Goal: Information Seeking & Learning: Compare options

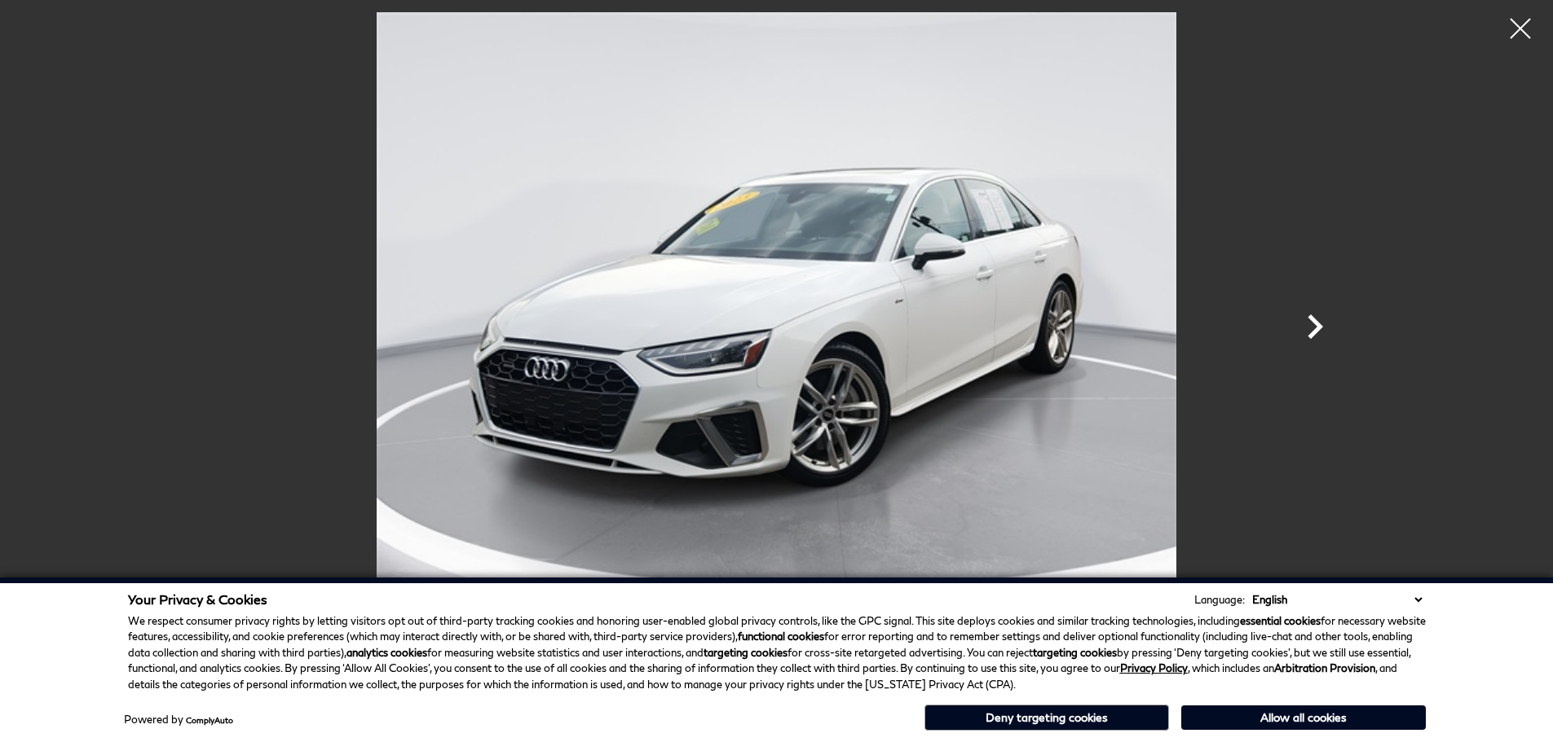
click at [1324, 322] on icon "Next" at bounding box center [1314, 326] width 49 height 49
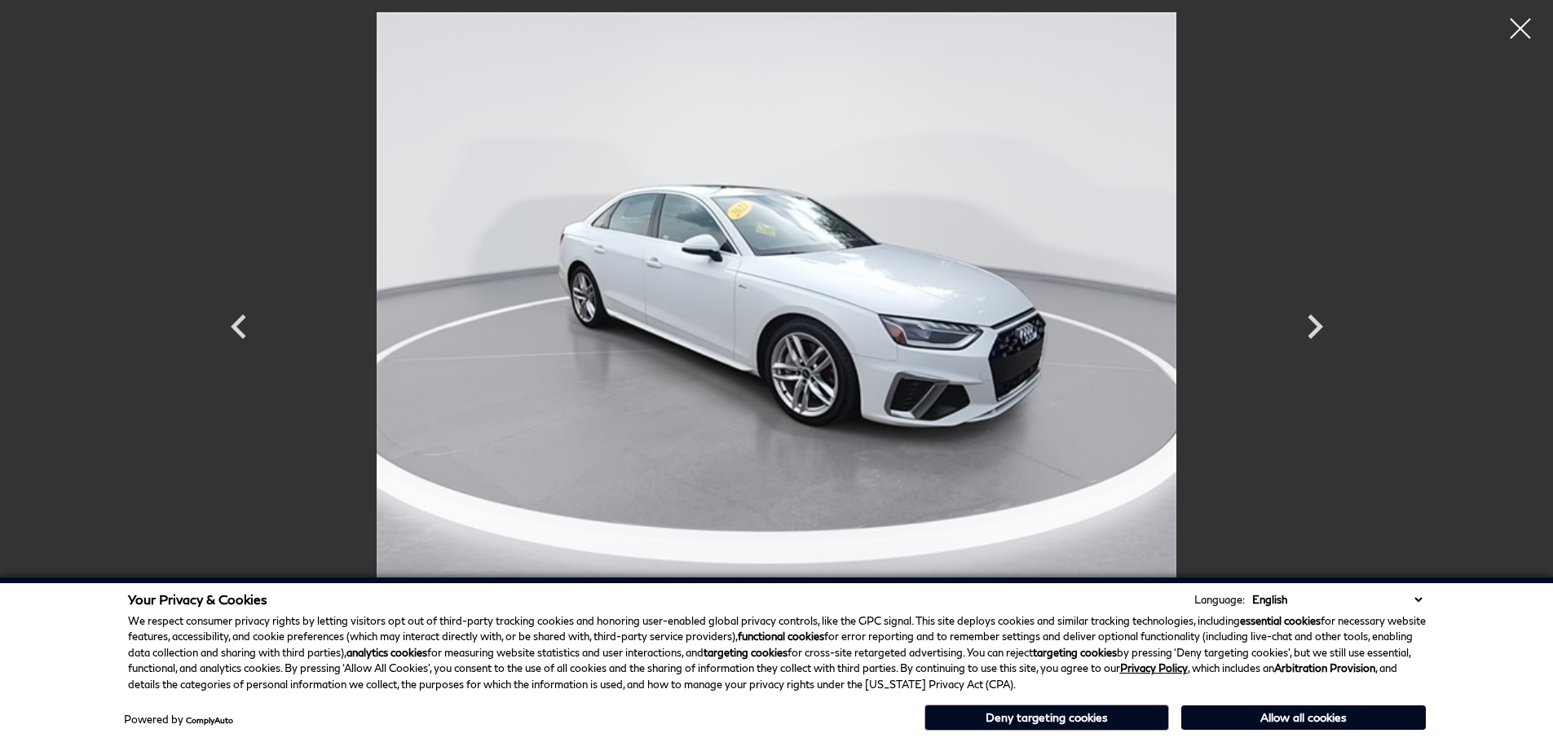
click at [1297, 720] on button "Allow all cookies" at bounding box center [1303, 718] width 245 height 24
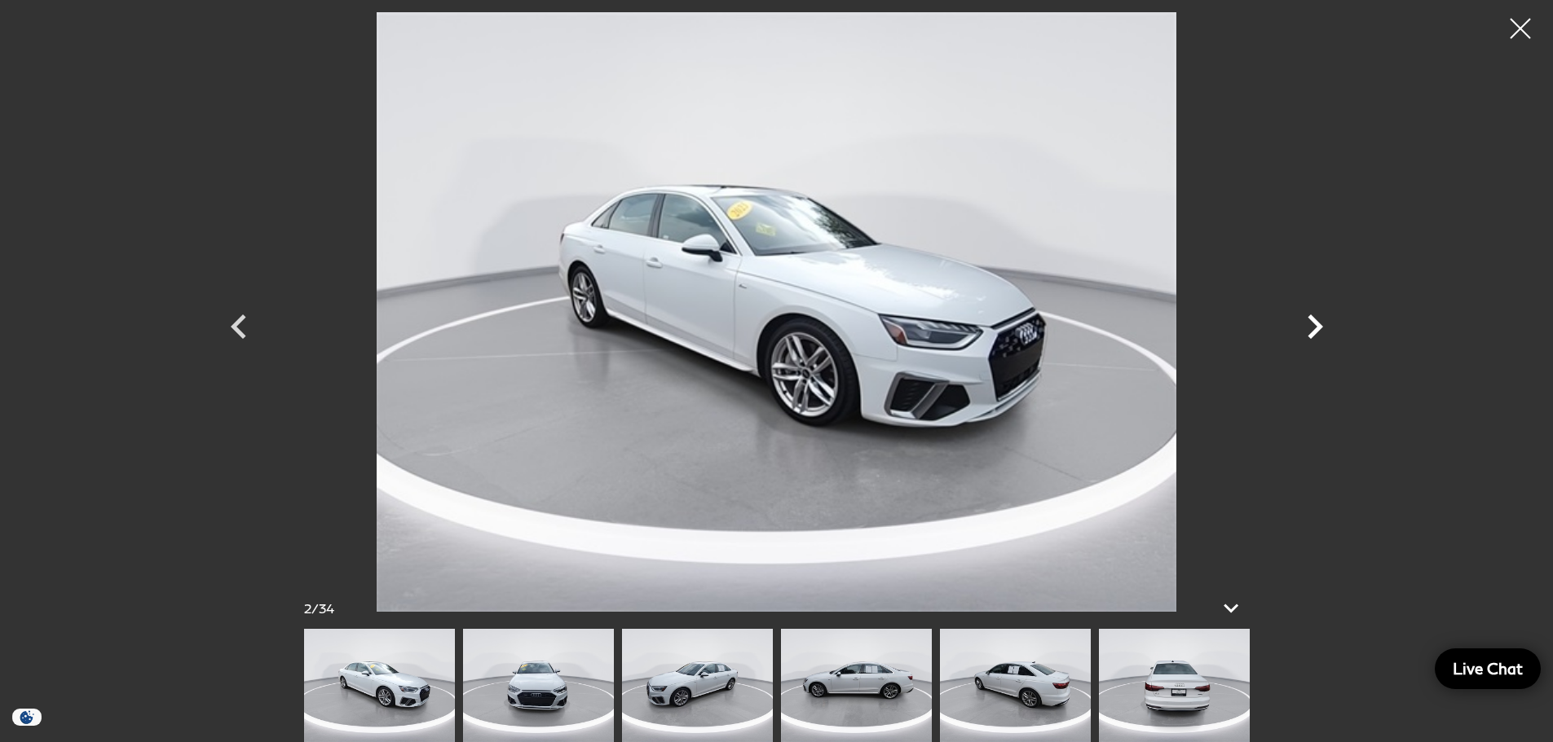
click at [1314, 327] on icon "Next" at bounding box center [1314, 326] width 49 height 49
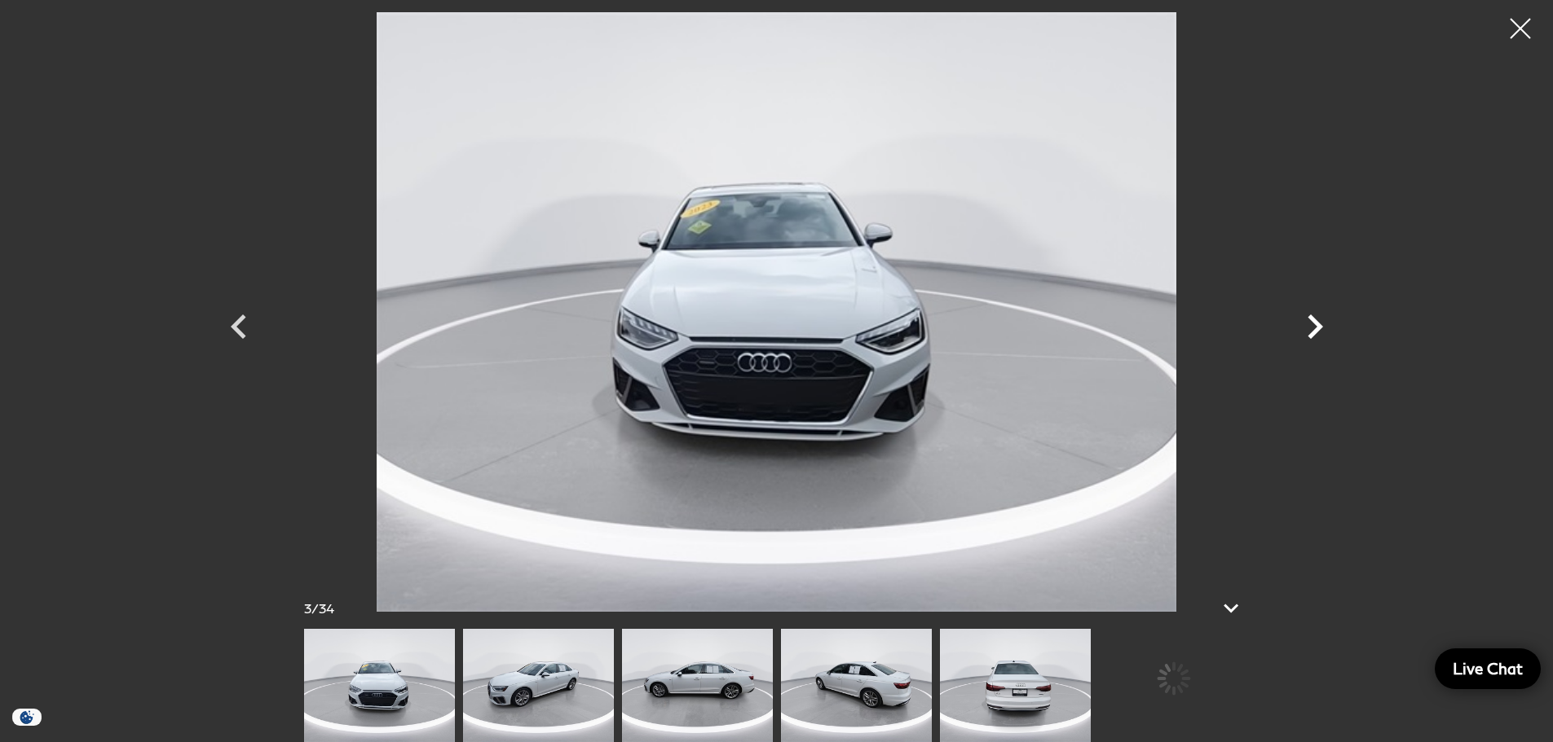
click at [1314, 327] on icon "Next" at bounding box center [1314, 326] width 49 height 49
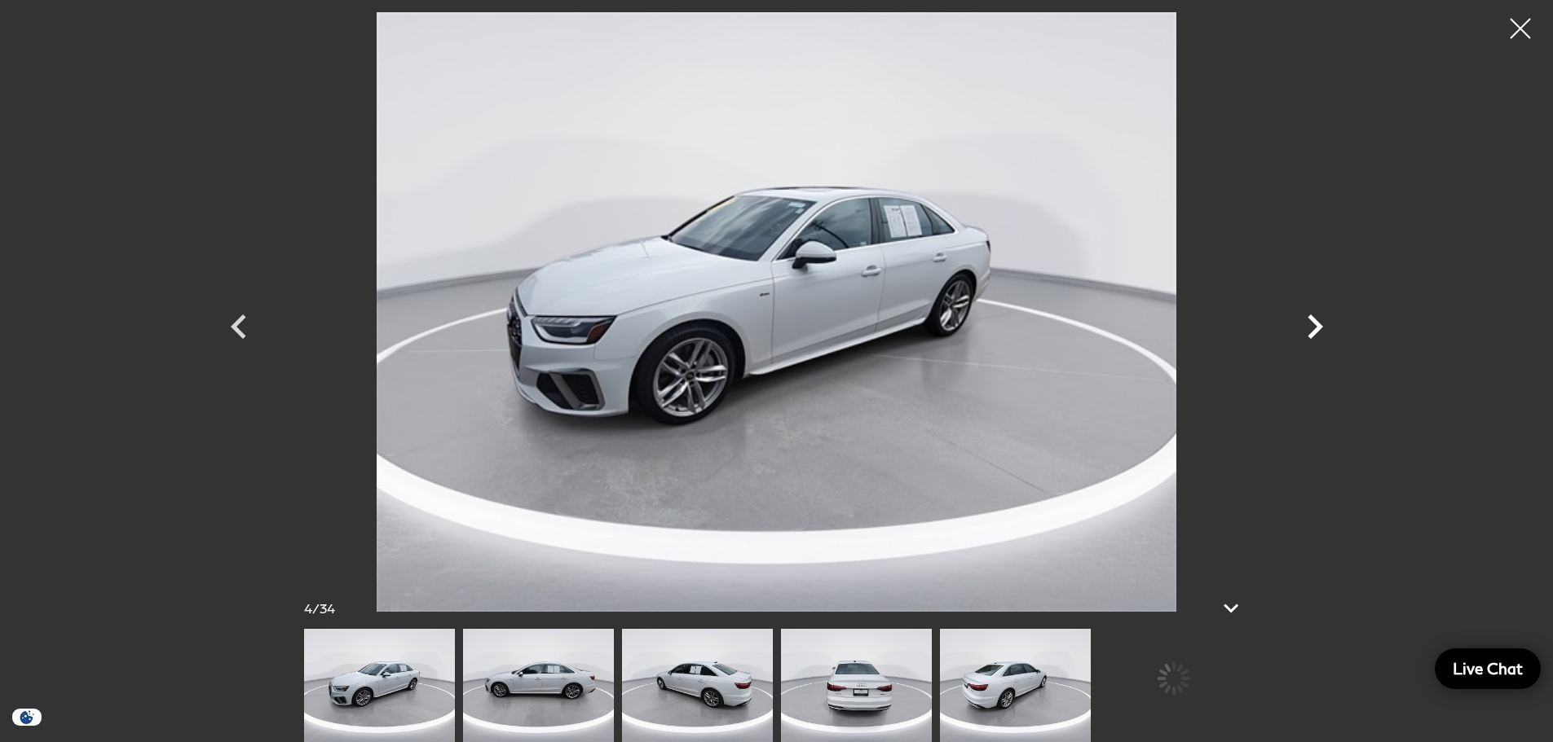
click at [1314, 327] on icon "Next" at bounding box center [1314, 326] width 49 height 49
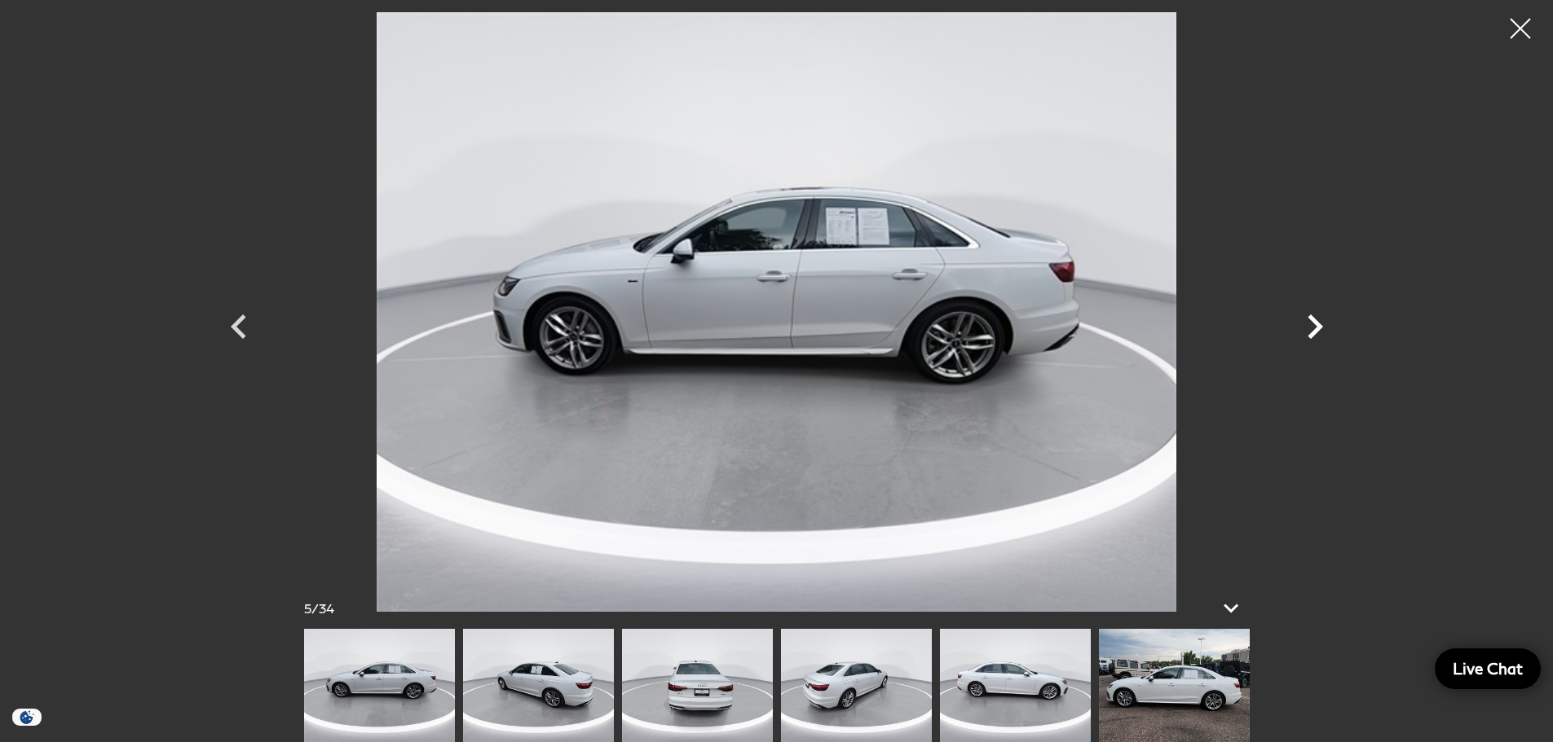
click at [1319, 324] on icon "Next" at bounding box center [1314, 326] width 49 height 49
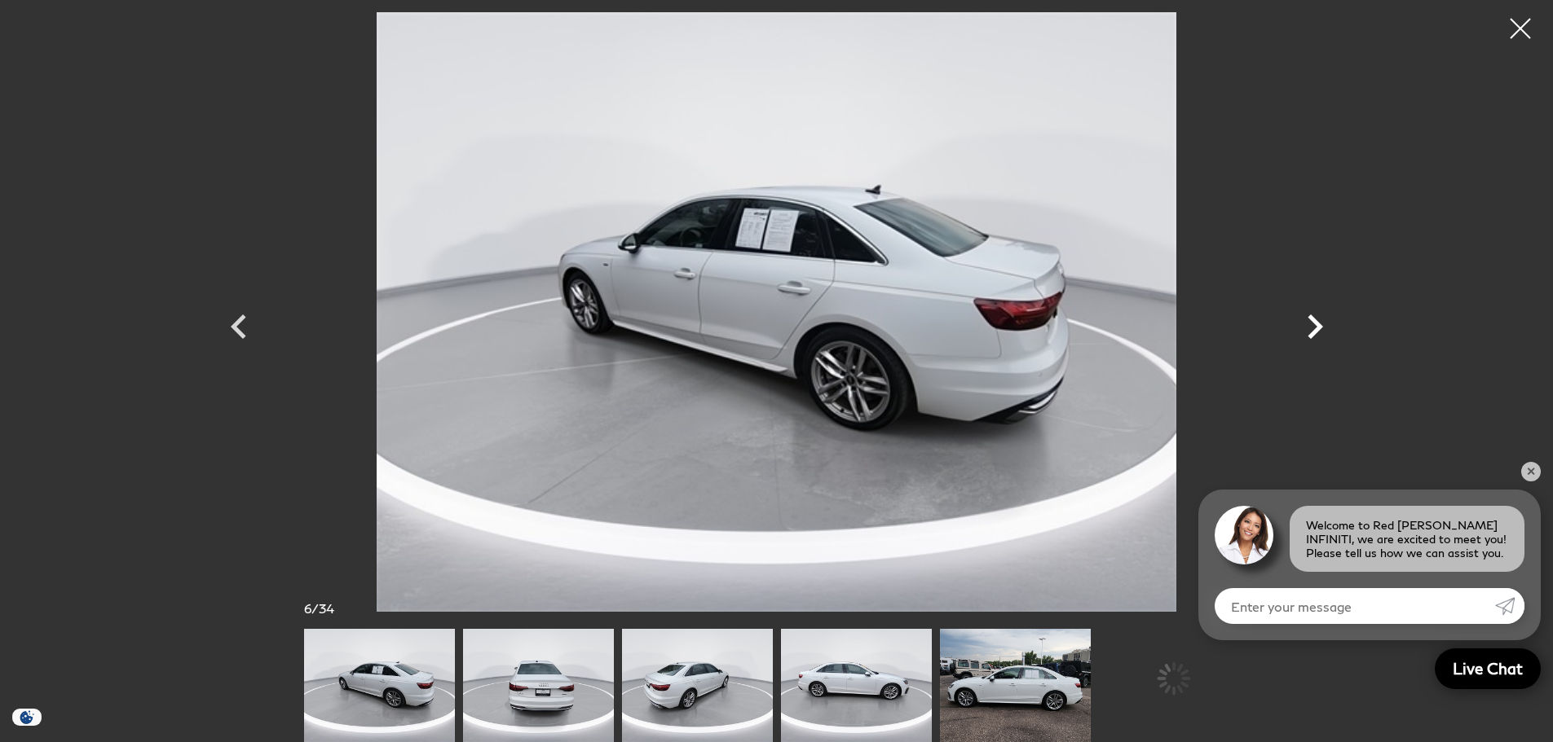
click at [1319, 324] on icon "Next" at bounding box center [1314, 327] width 15 height 24
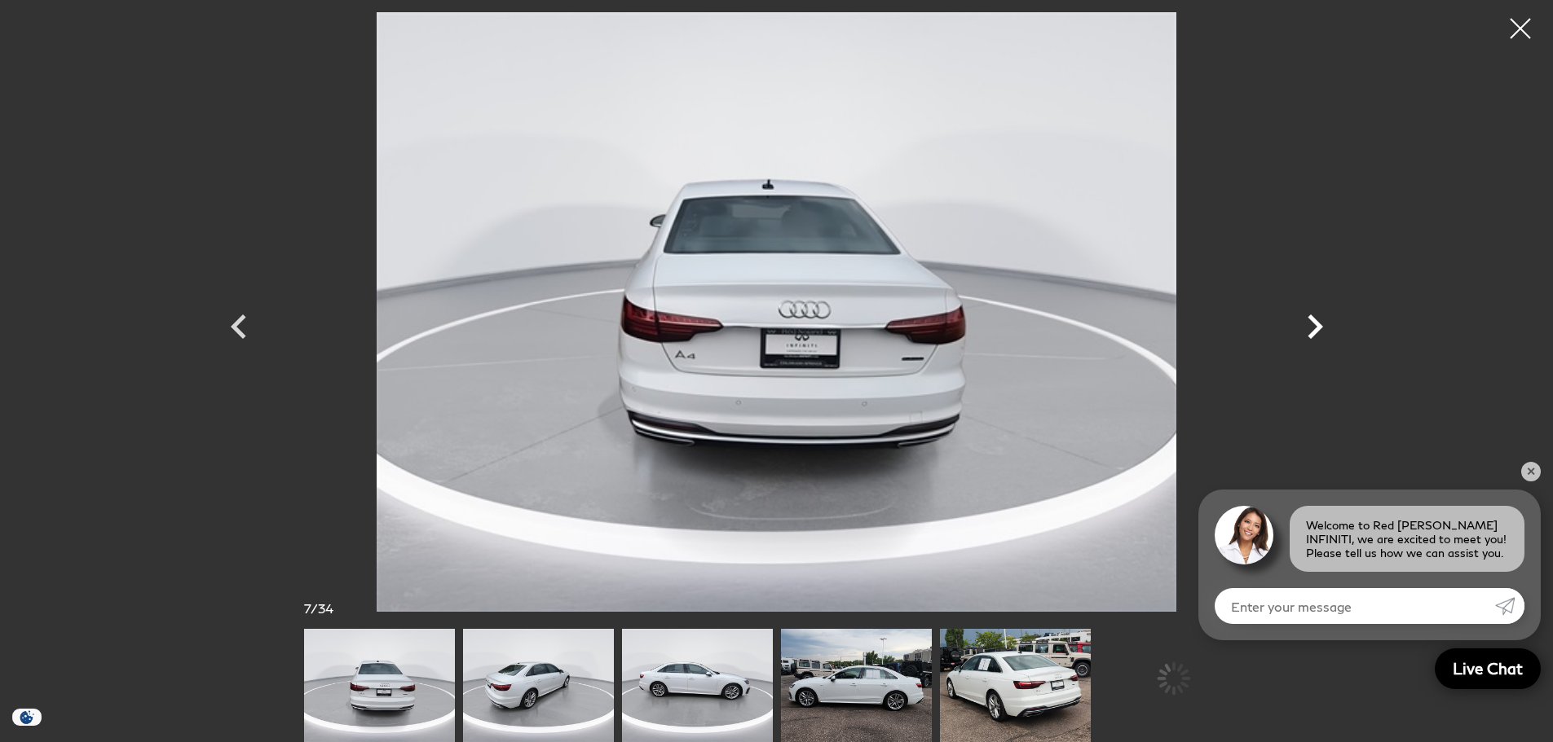
click at [1319, 324] on icon "Next" at bounding box center [1314, 327] width 15 height 24
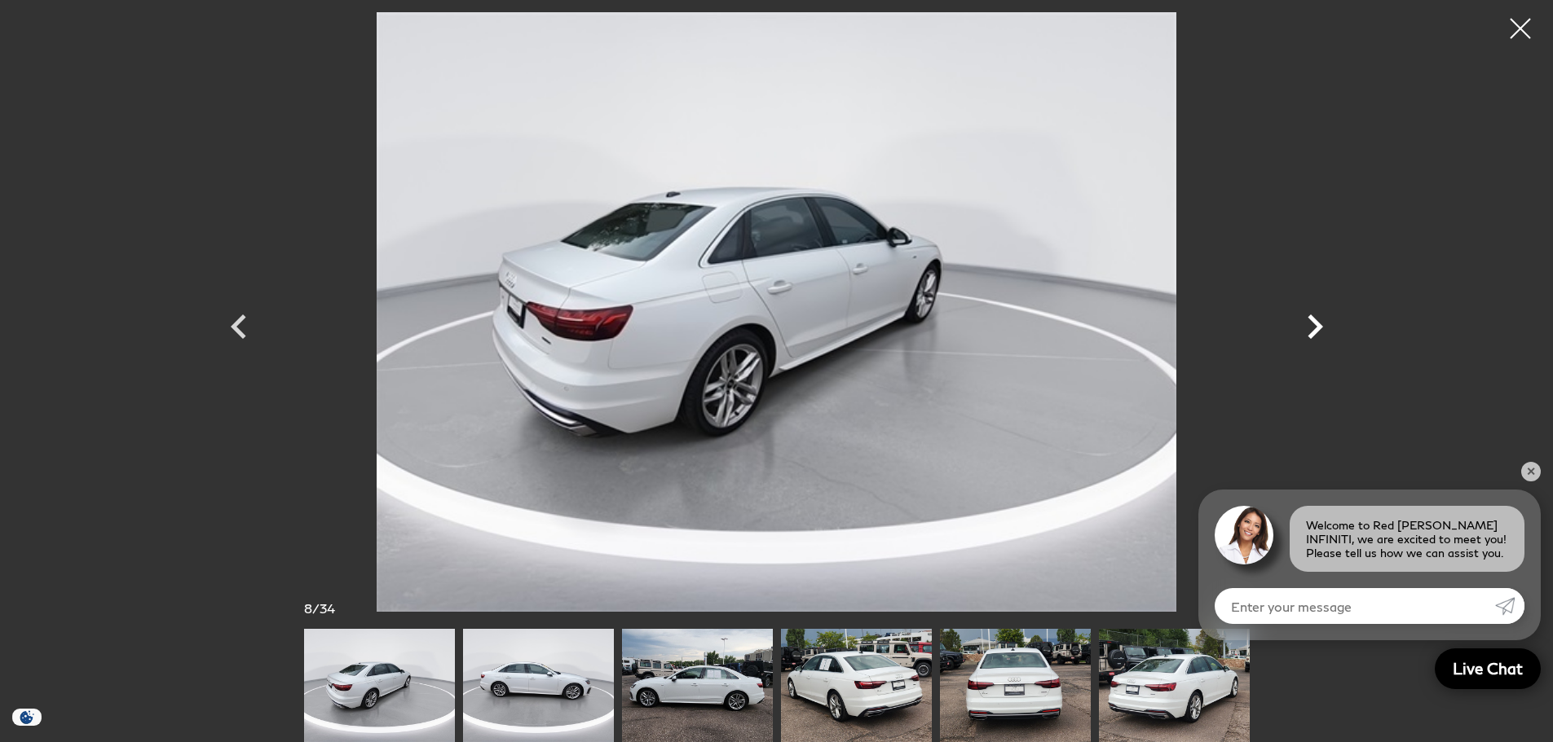
click at [1319, 324] on icon "Next" at bounding box center [1314, 327] width 15 height 24
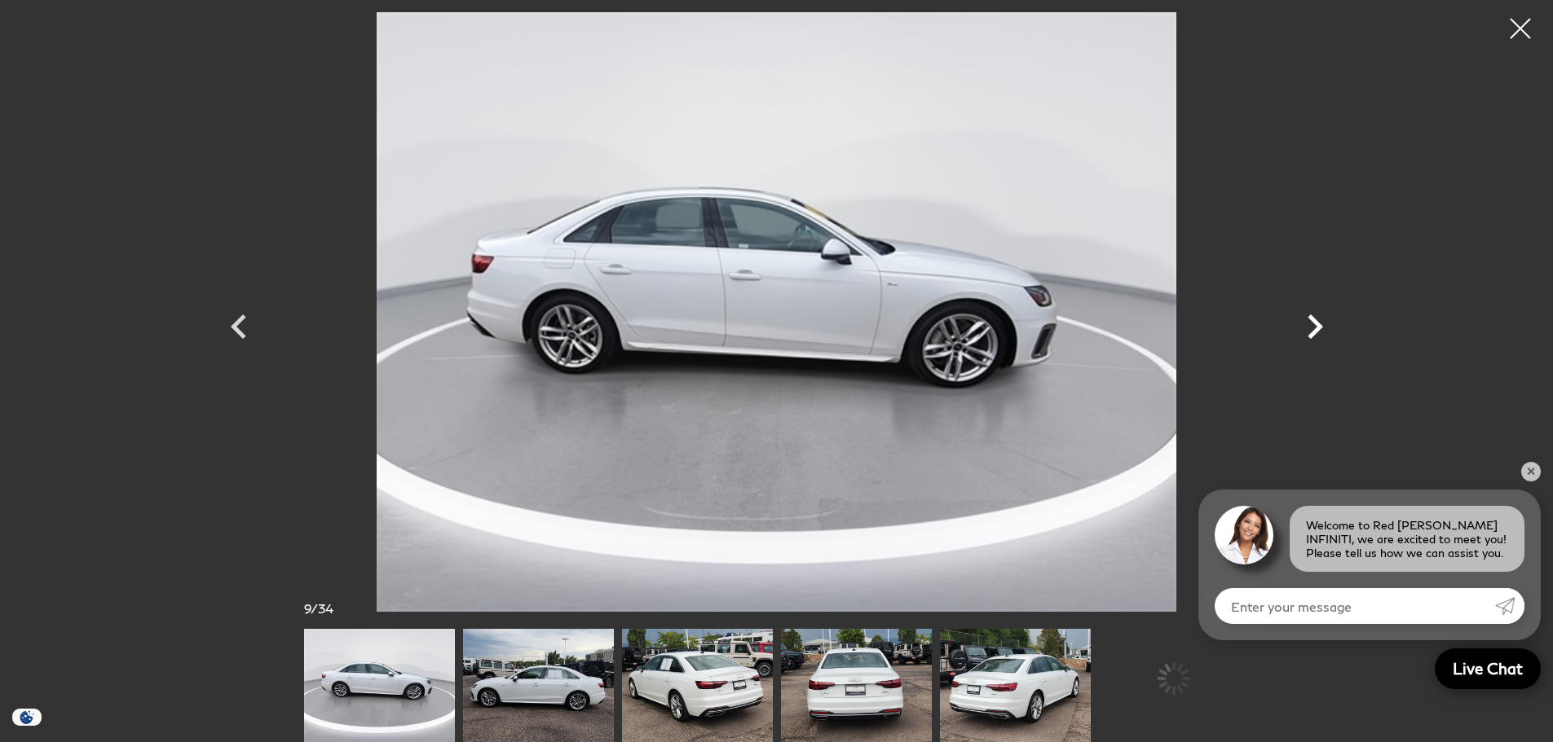
click at [1319, 324] on icon "Next" at bounding box center [1314, 327] width 15 height 24
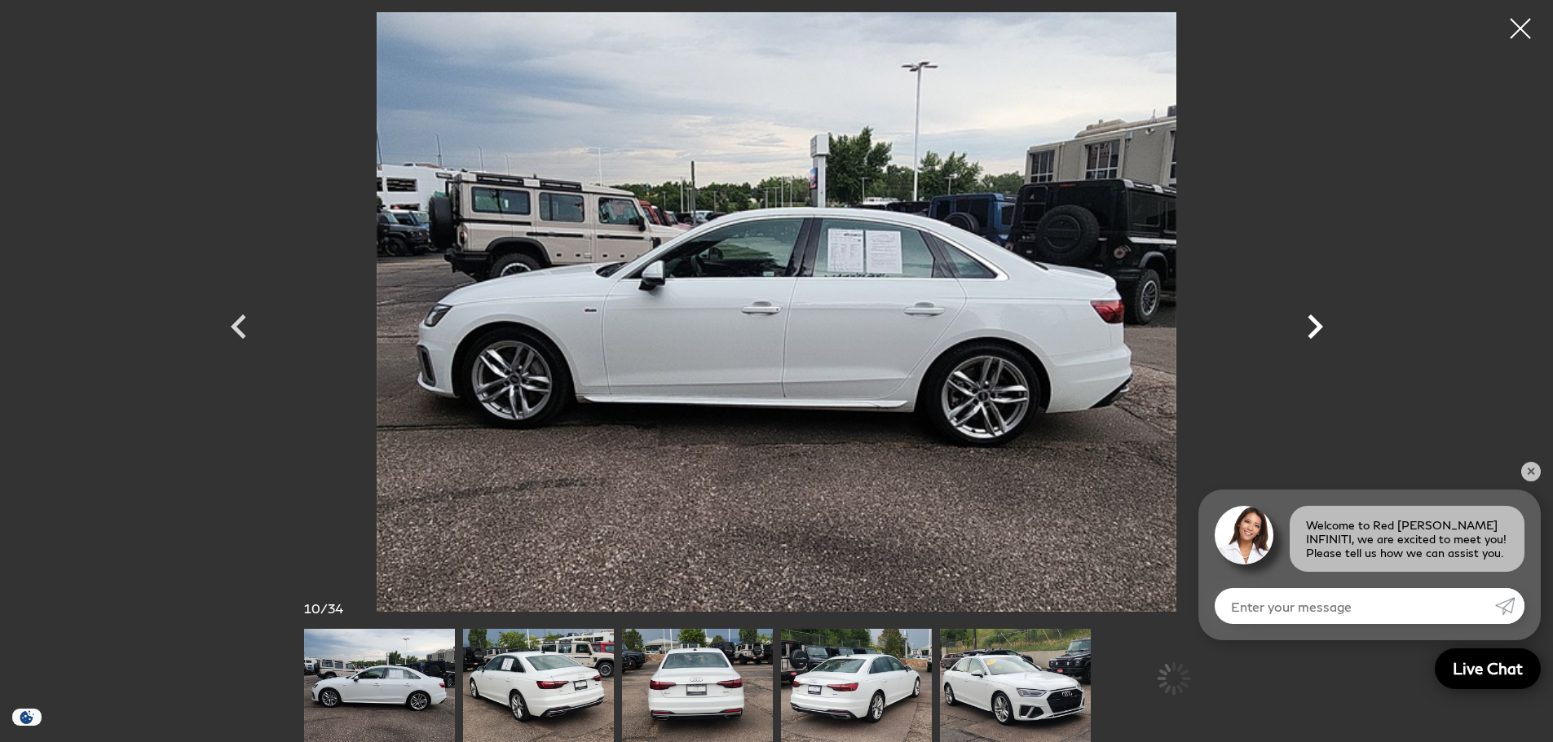
click at [1319, 324] on icon "Next" at bounding box center [1314, 327] width 15 height 24
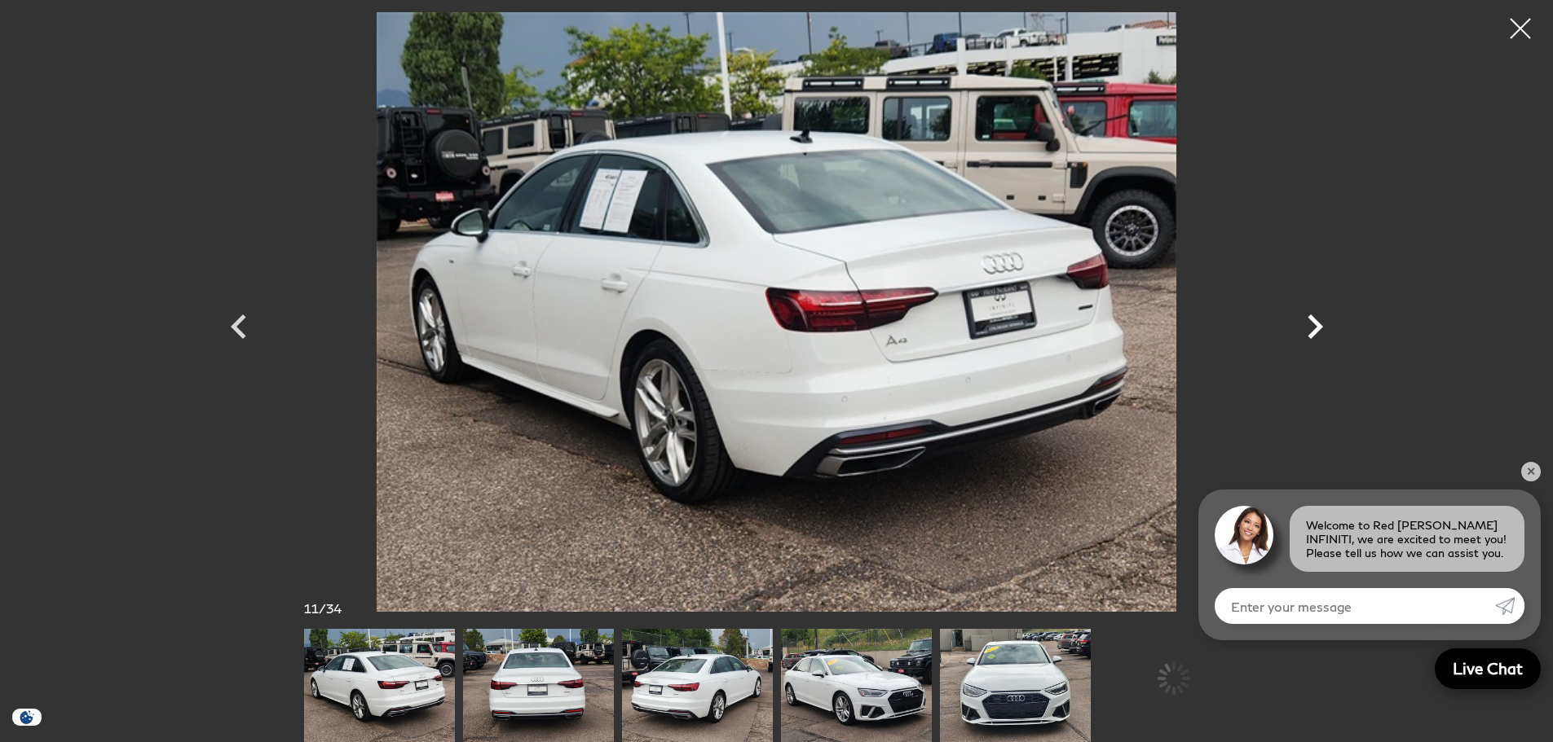
click at [1319, 324] on icon "Next" at bounding box center [1314, 327] width 15 height 24
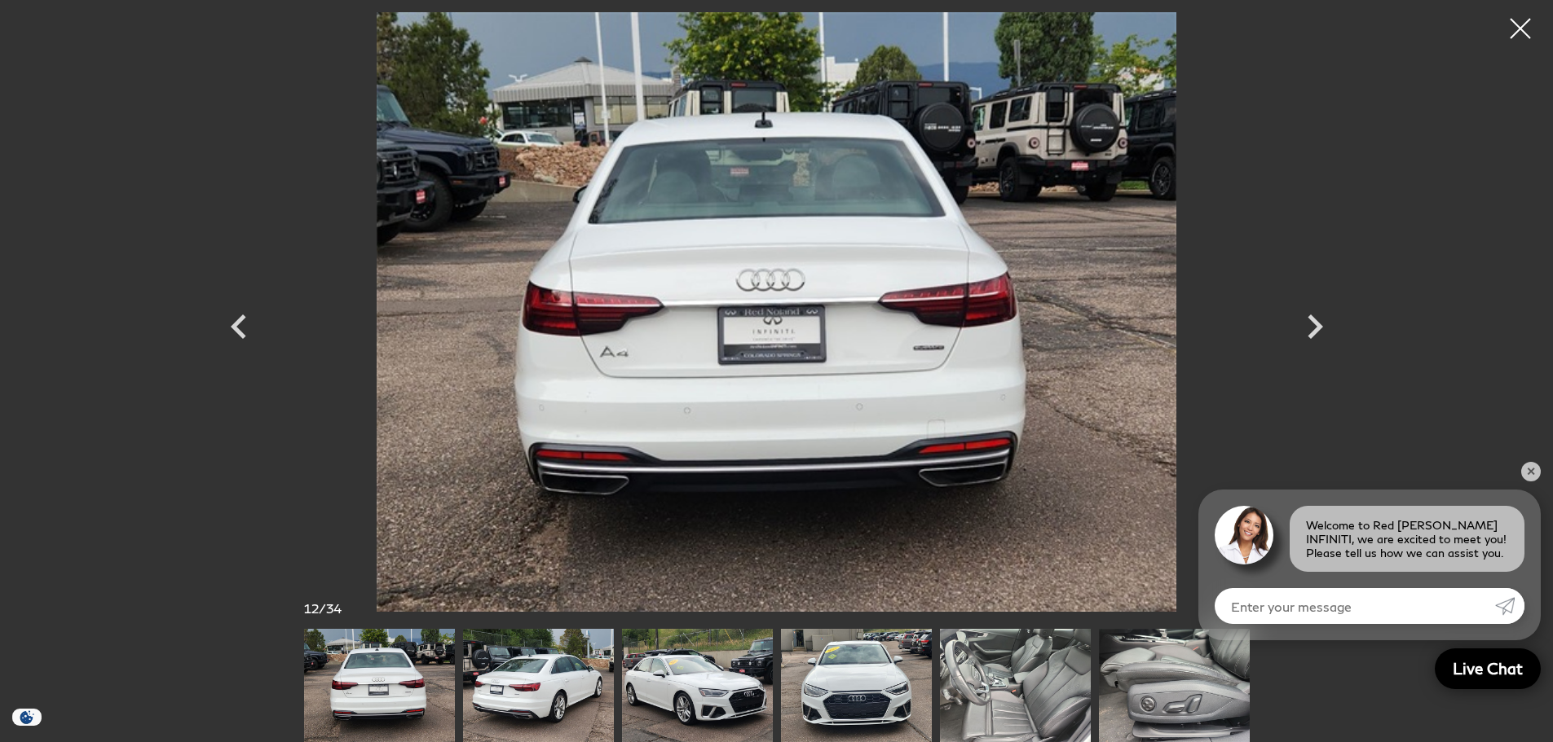
click at [1013, 703] on img at bounding box center [1015, 685] width 151 height 113
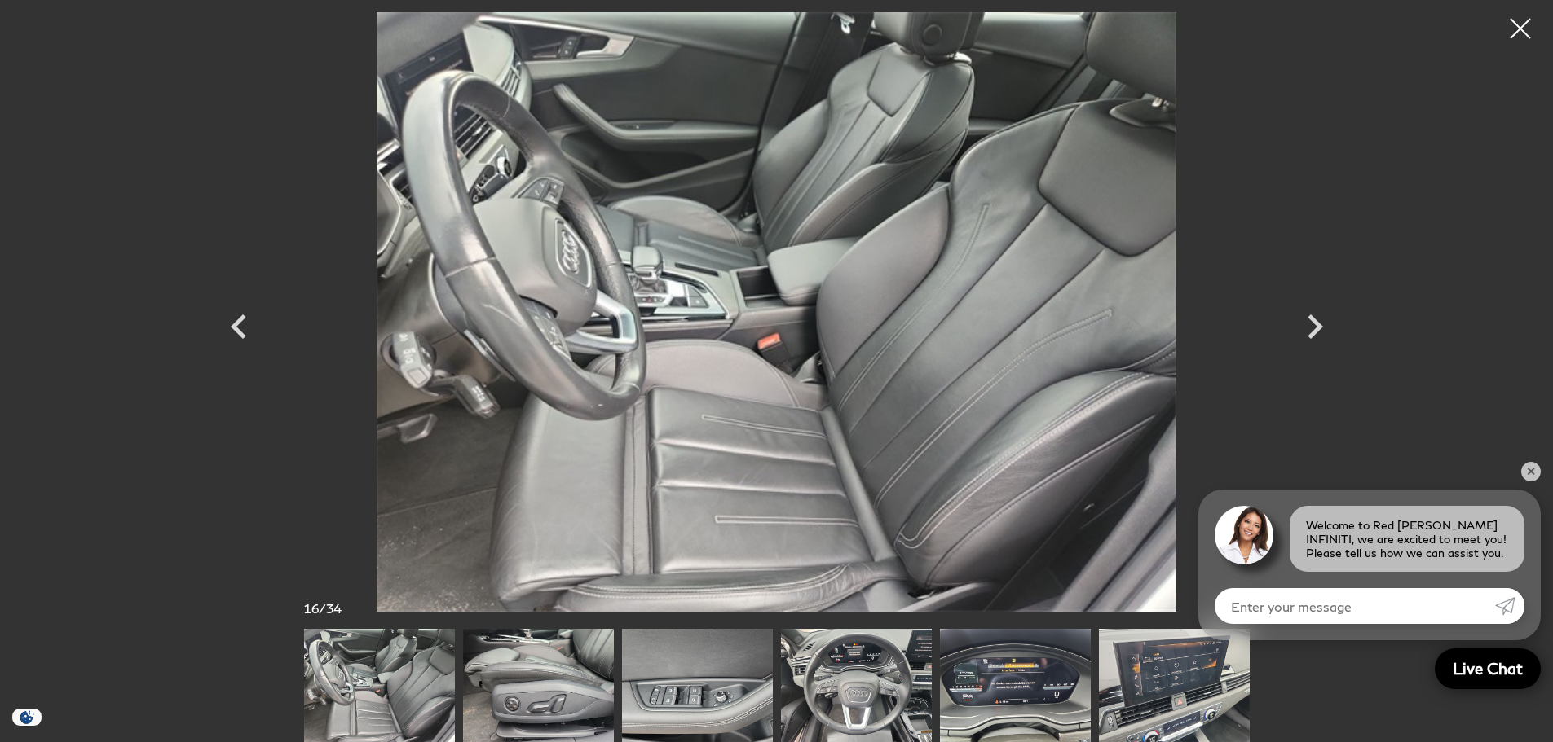
click at [856, 683] on img at bounding box center [856, 685] width 151 height 113
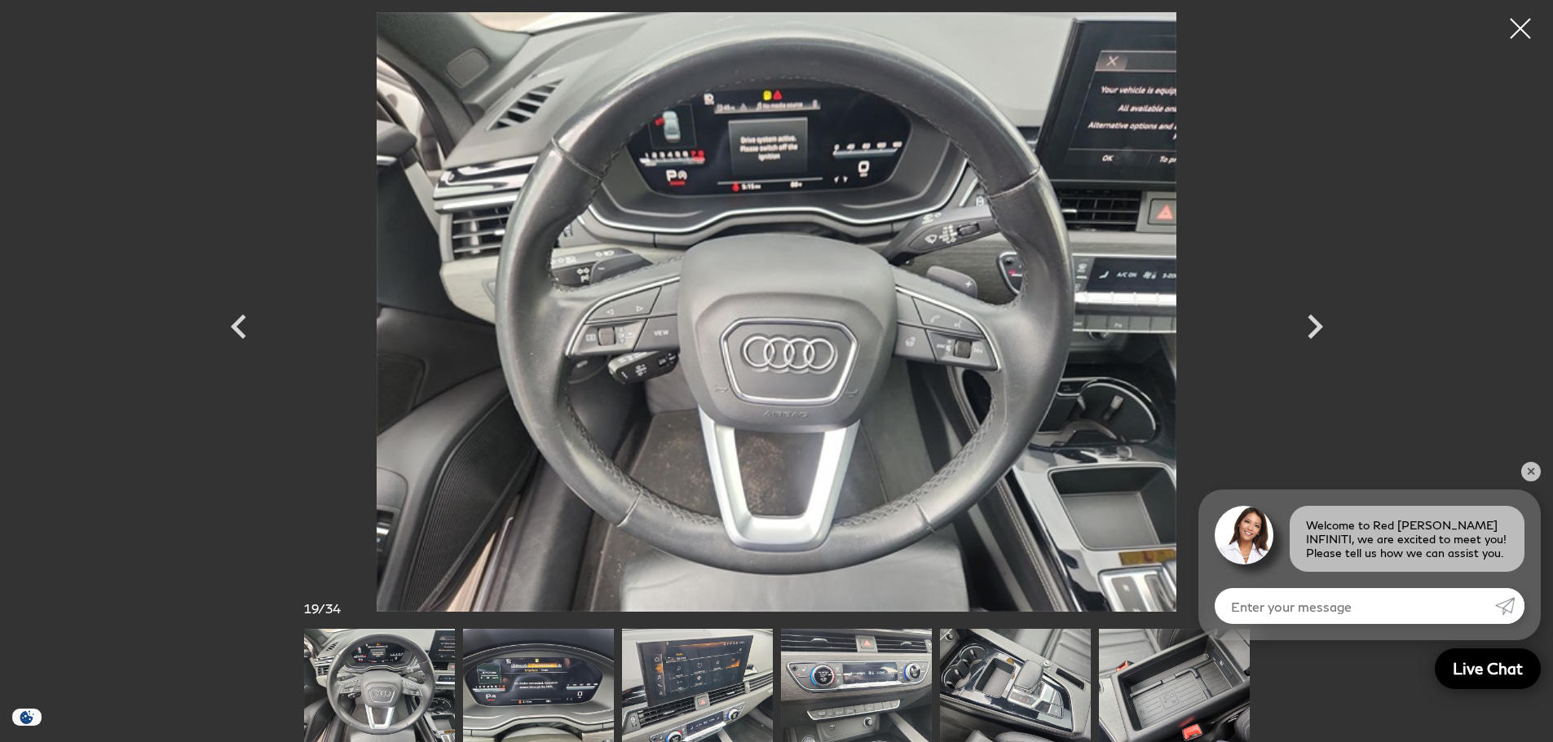
click at [533, 690] on img at bounding box center [538, 685] width 151 height 113
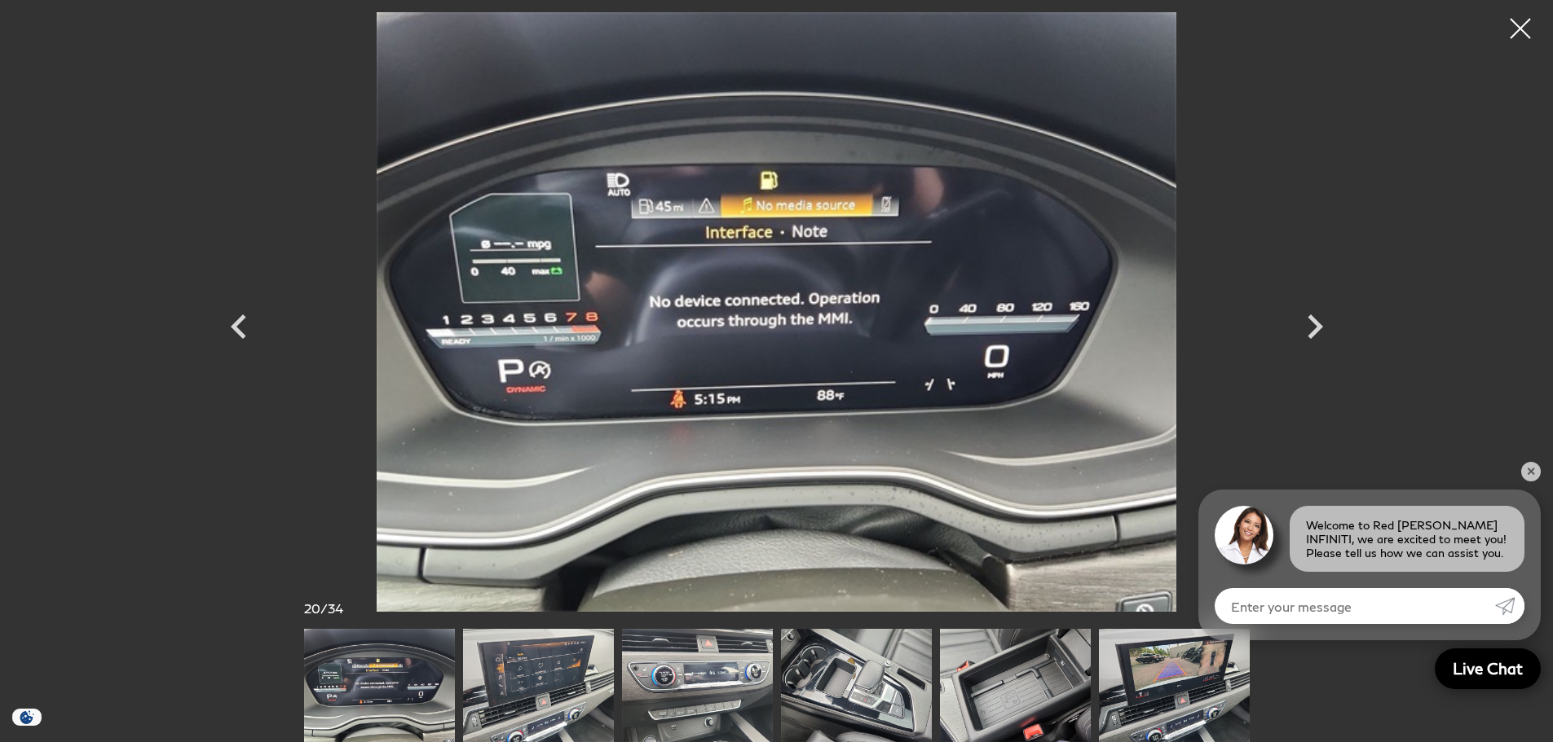
click at [537, 686] on img at bounding box center [538, 685] width 151 height 113
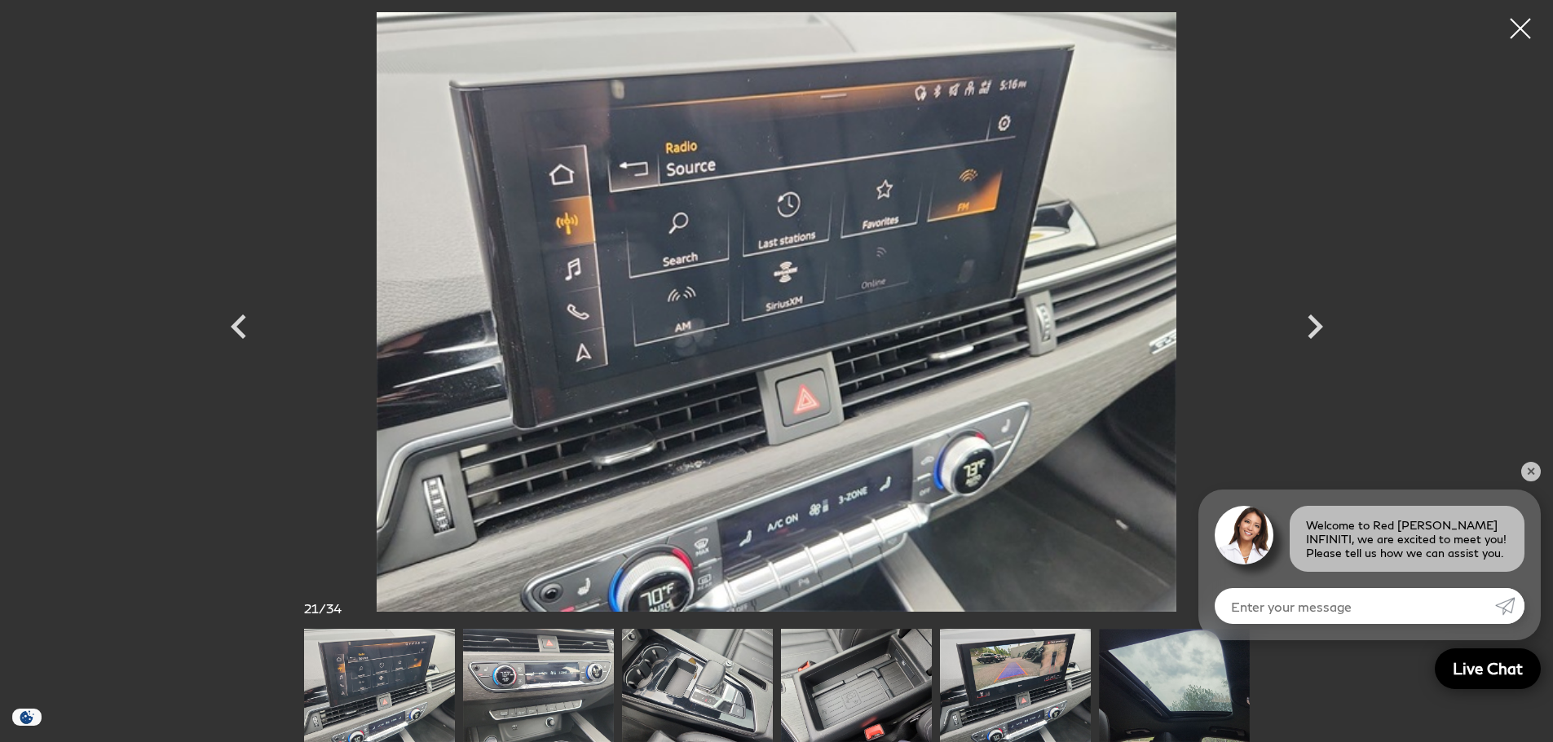
click at [537, 686] on img at bounding box center [538, 685] width 151 height 113
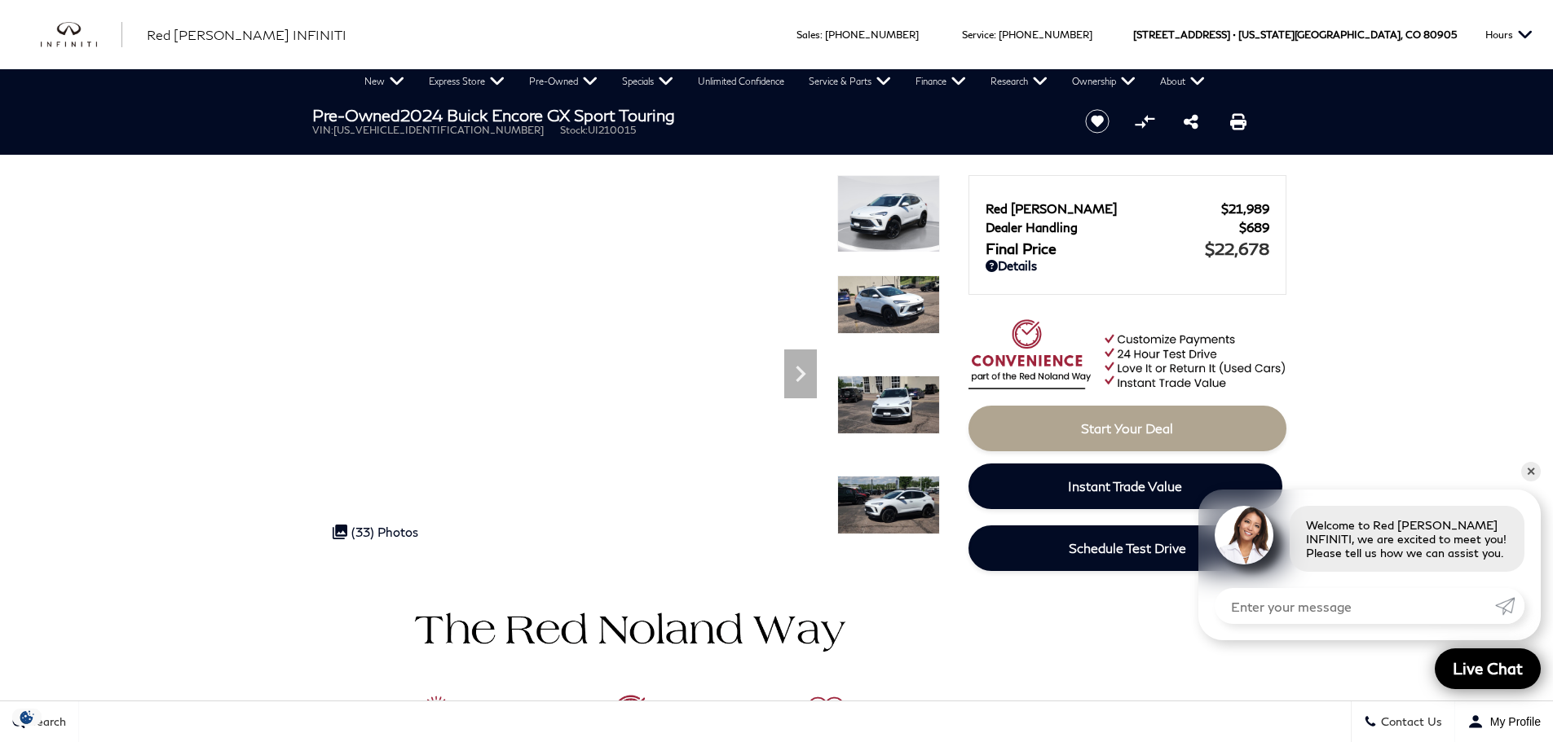
click at [862, 209] on img at bounding box center [888, 213] width 103 height 77
click at [1526, 467] on link "✕" at bounding box center [1531, 472] width 20 height 20
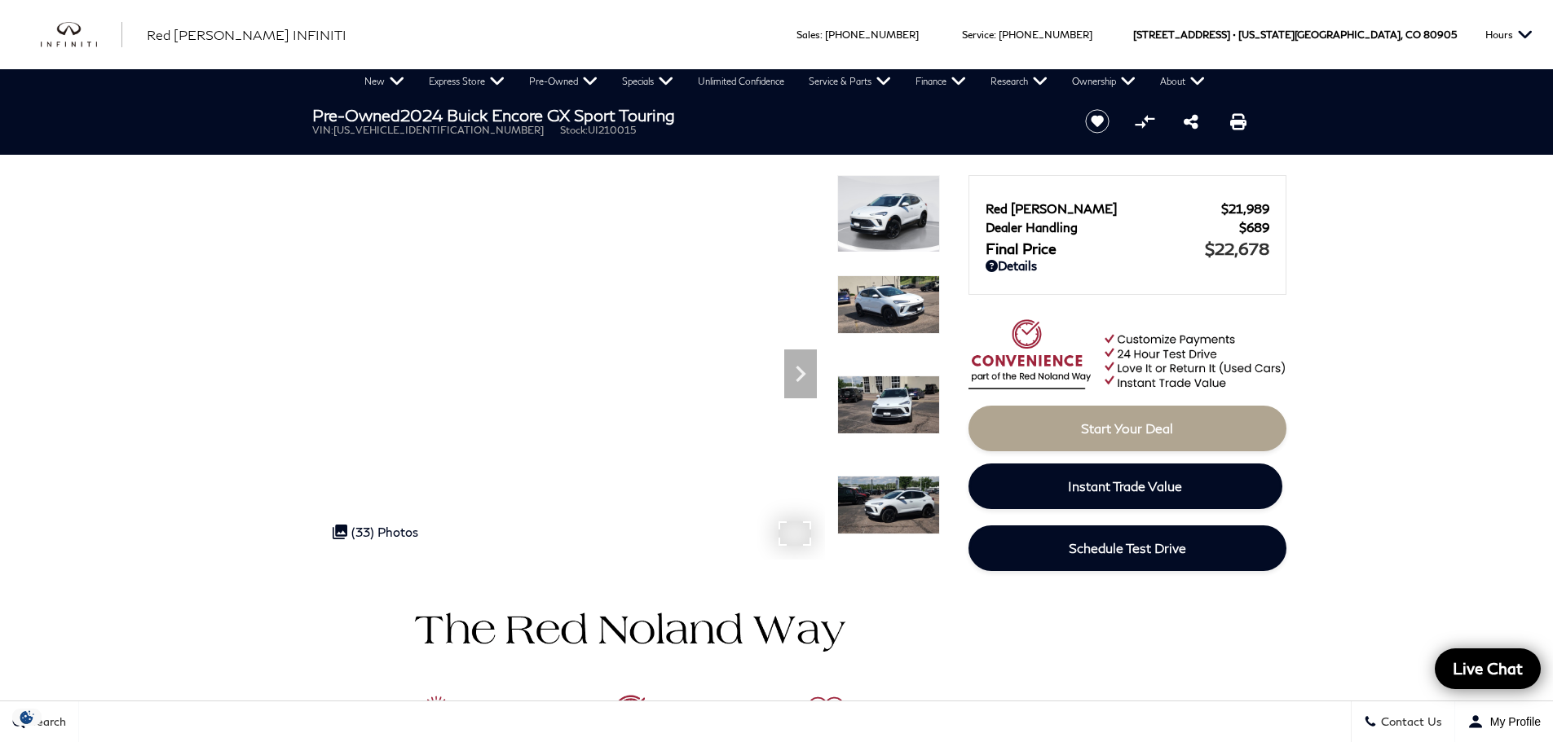
click at [396, 522] on div ".cls-1, .cls-3 { fill: #c50033; } .cls-1 { clip-rule: evenodd; } .cls-2 { clip-…" at bounding box center [375, 532] width 102 height 31
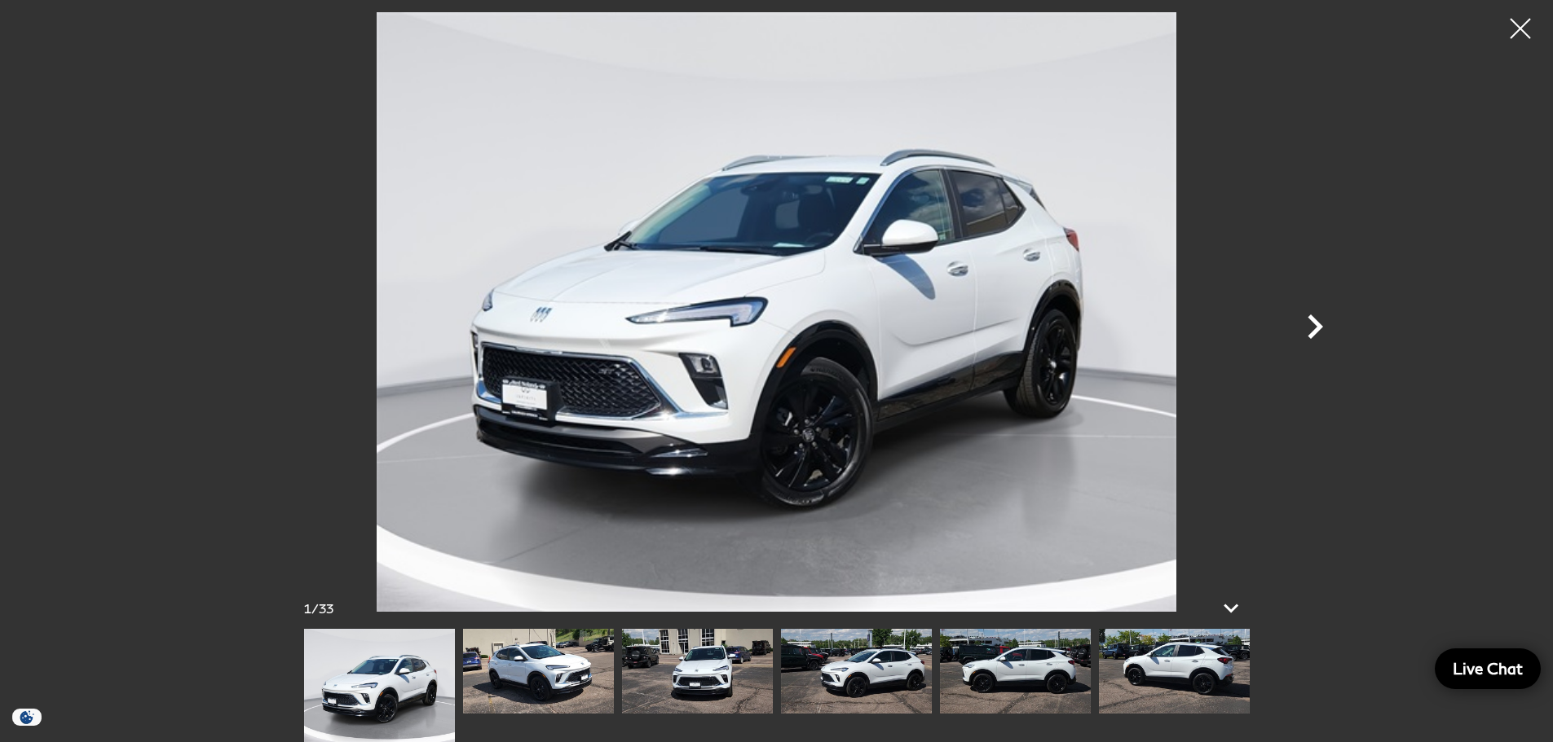
click at [1319, 330] on icon "Next" at bounding box center [1314, 327] width 15 height 24
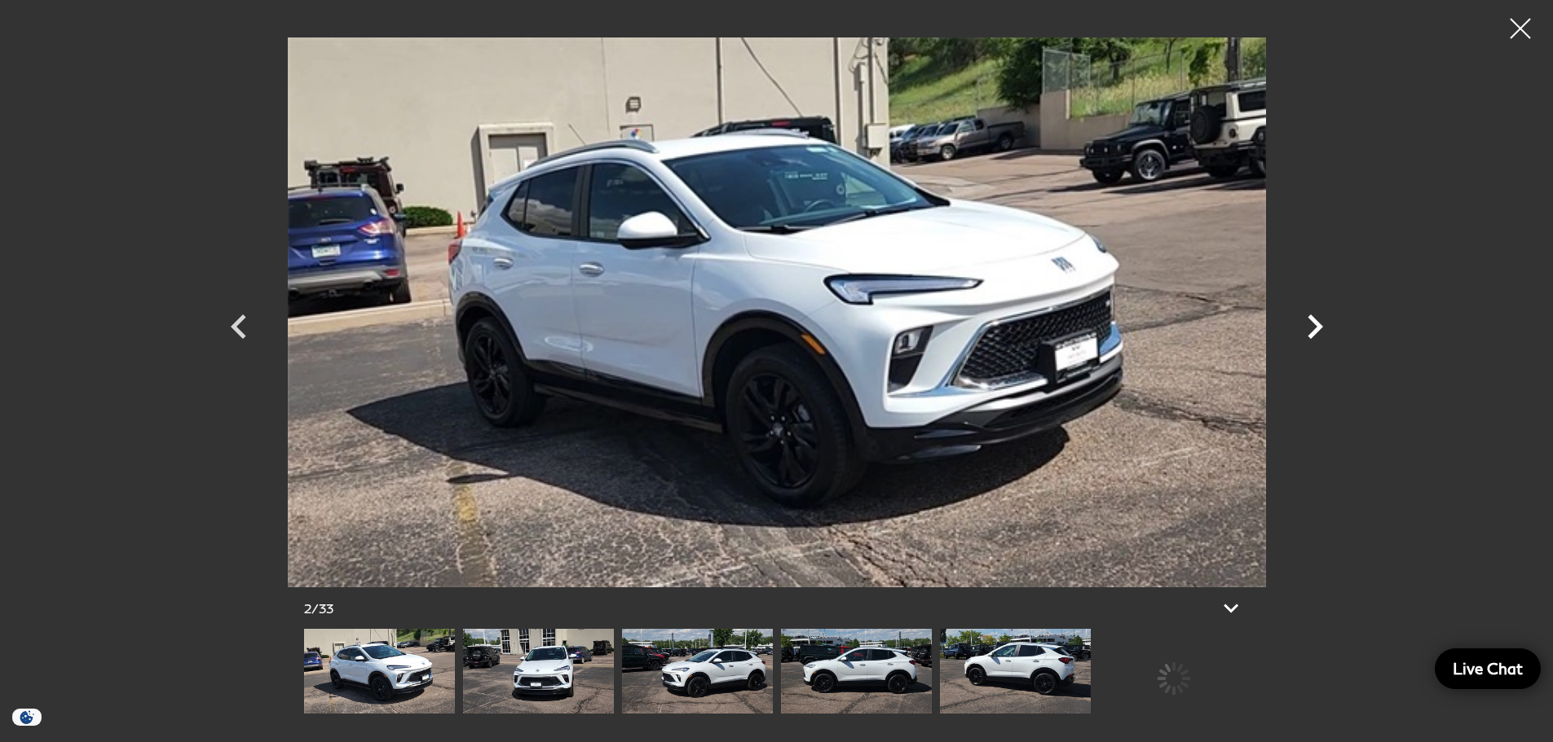
click at [1319, 330] on icon "Next" at bounding box center [1314, 327] width 15 height 24
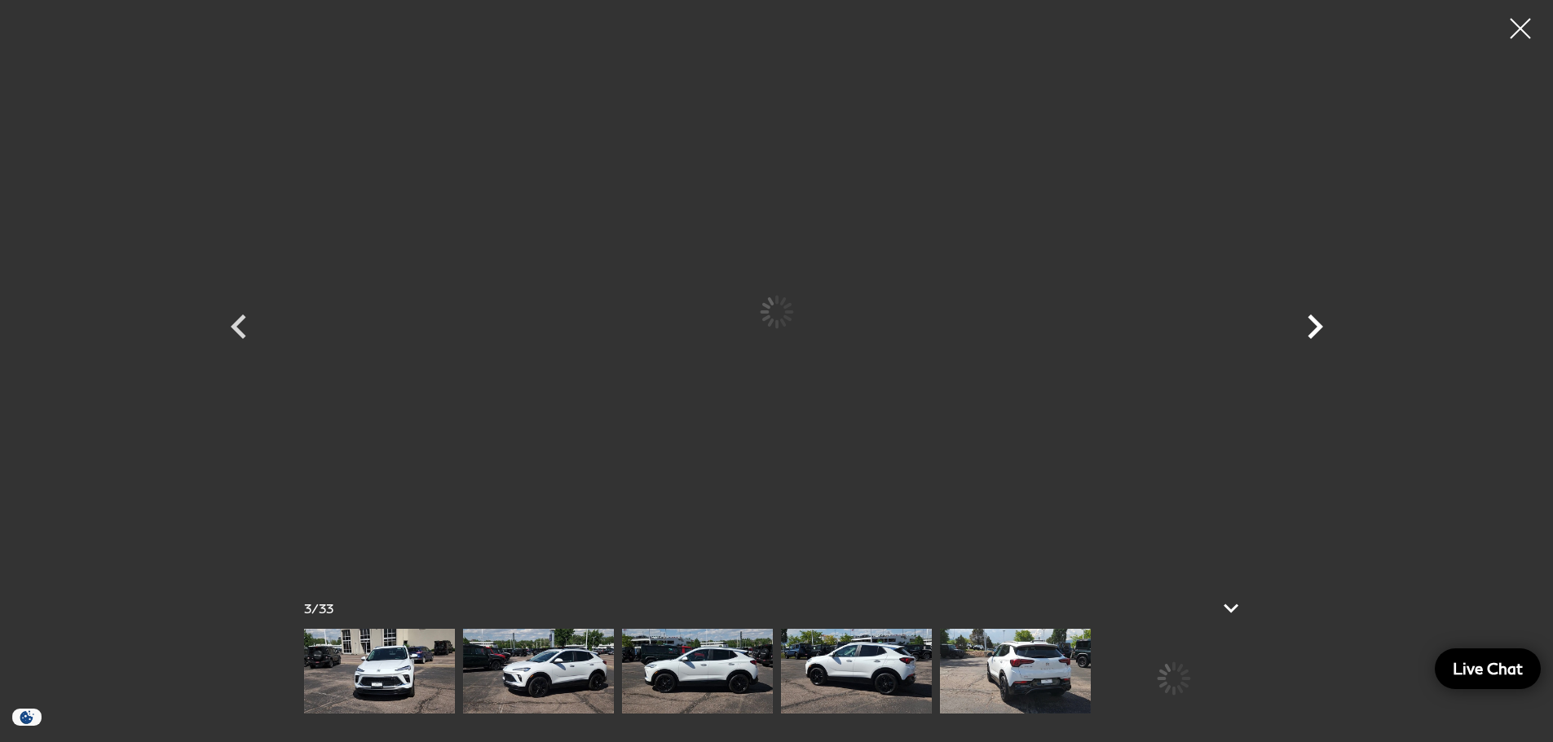
click at [1319, 330] on icon "Next" at bounding box center [1314, 327] width 15 height 24
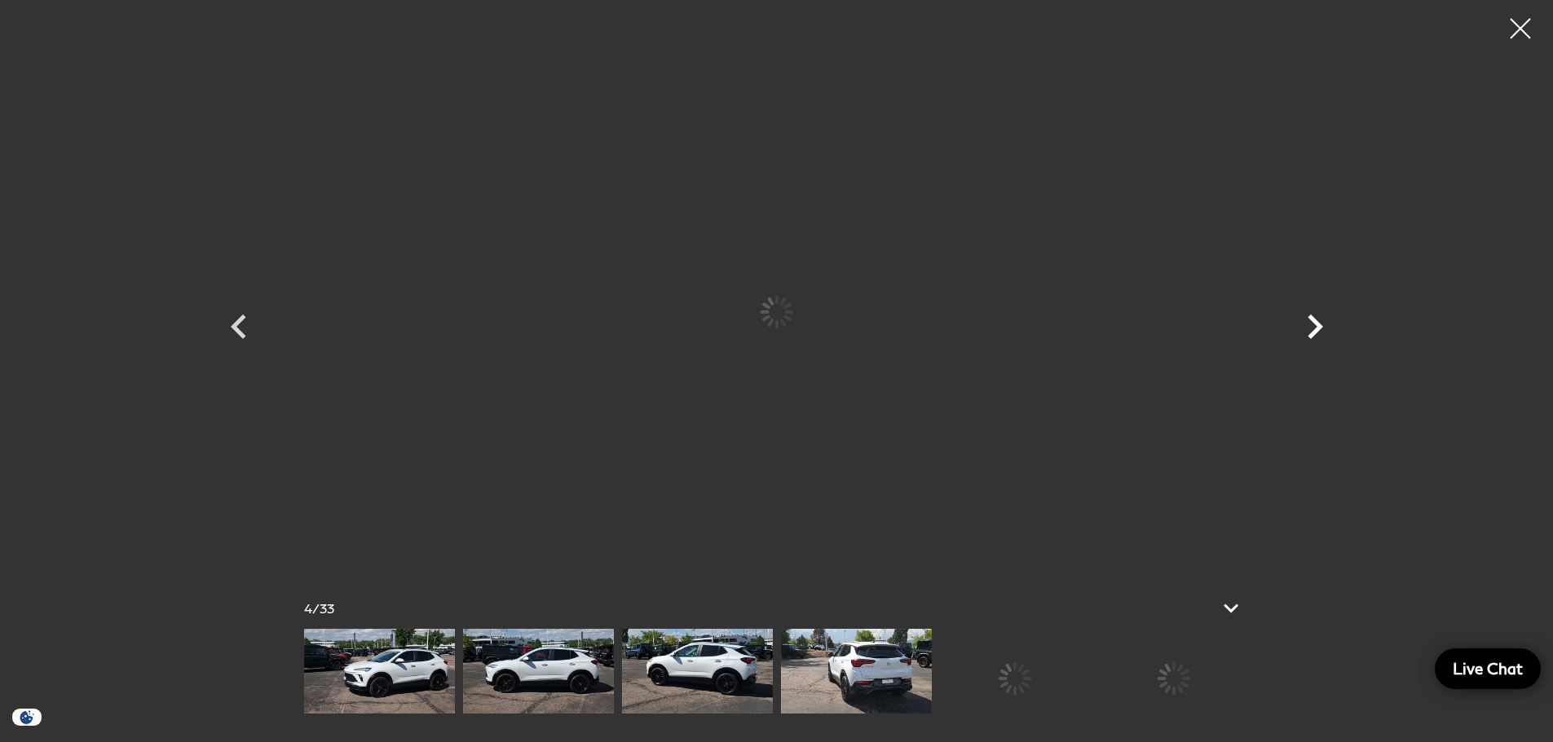
click at [1319, 330] on icon "Next" at bounding box center [1314, 327] width 15 height 24
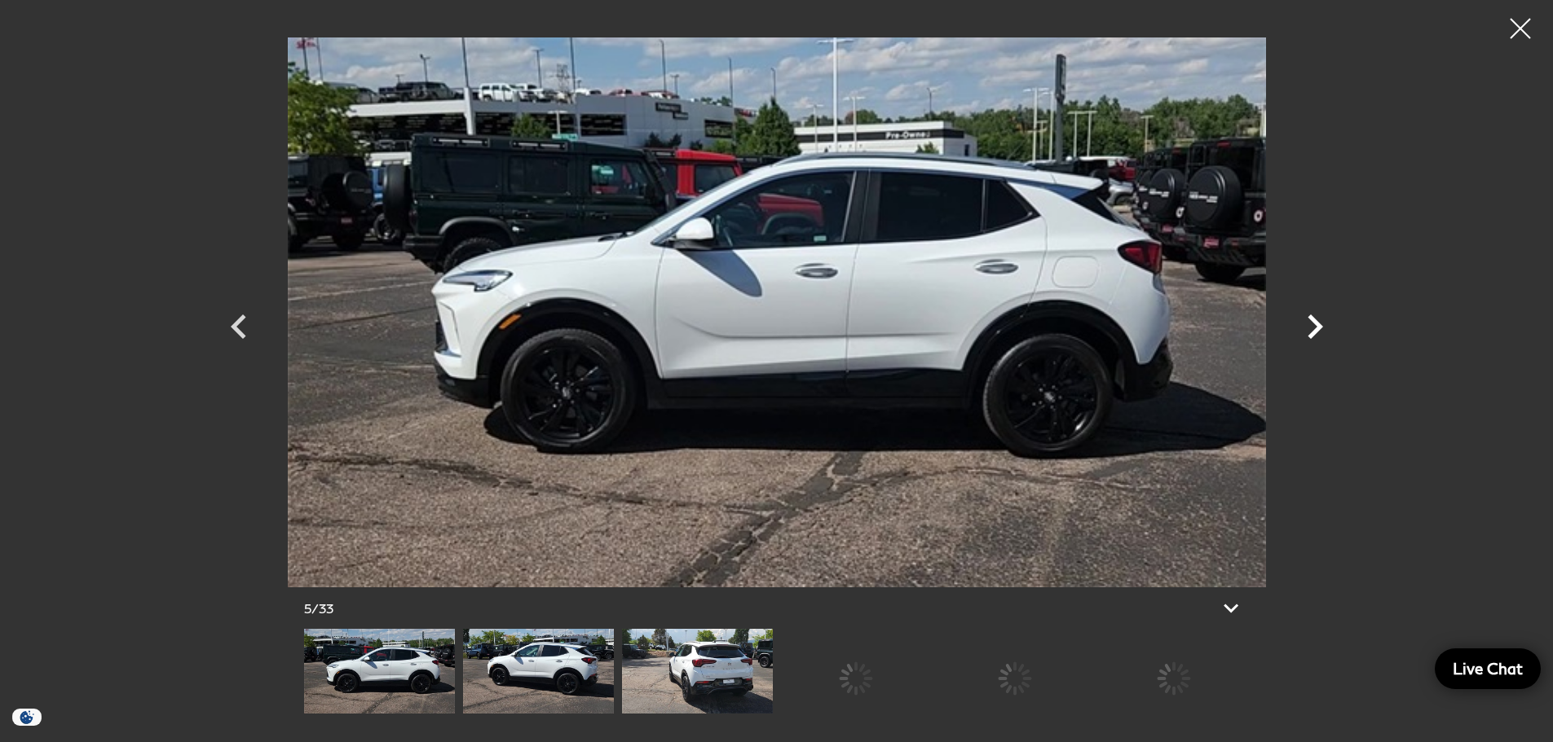
click at [1319, 330] on icon "Next" at bounding box center [1314, 327] width 15 height 24
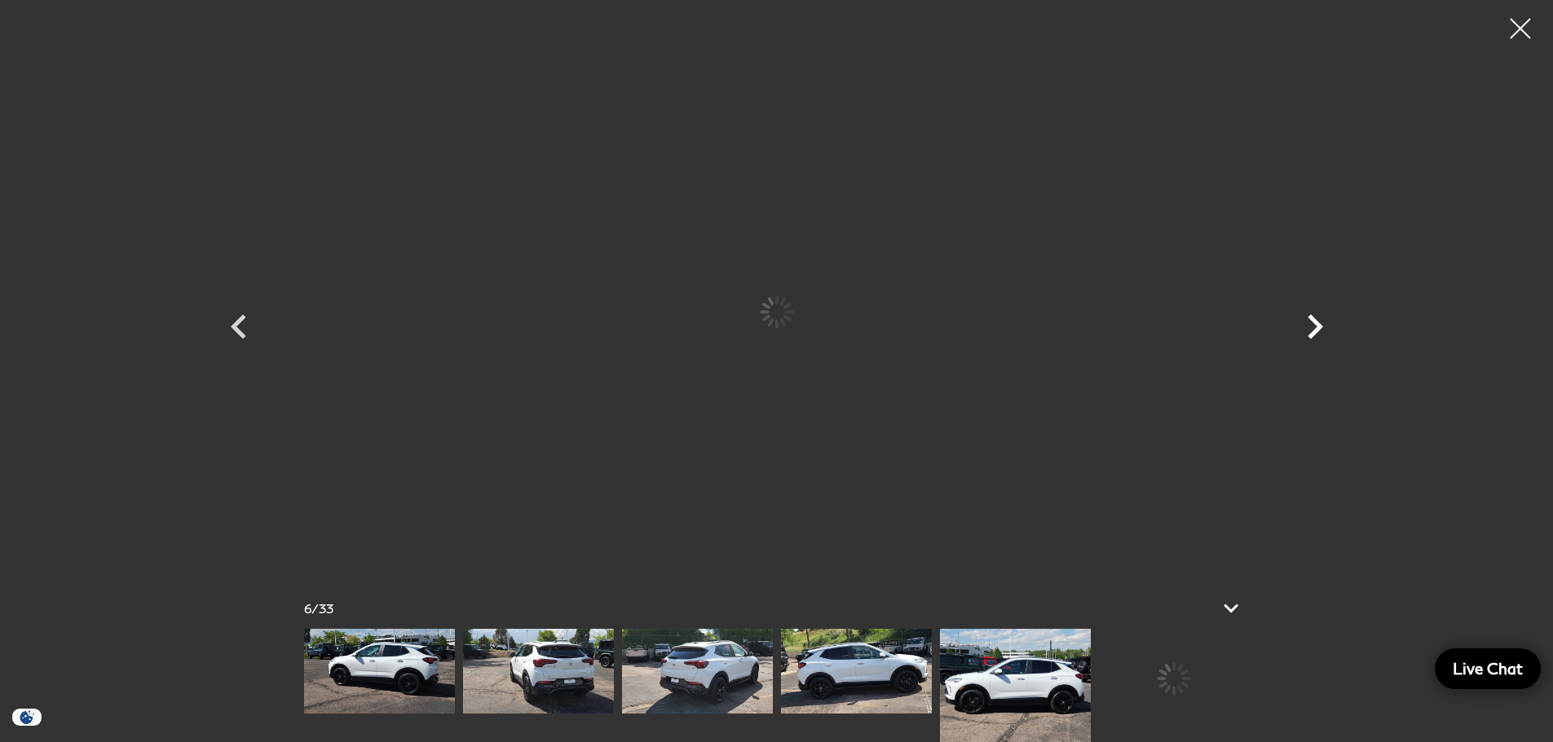
click at [1319, 330] on icon "Next" at bounding box center [1314, 327] width 15 height 24
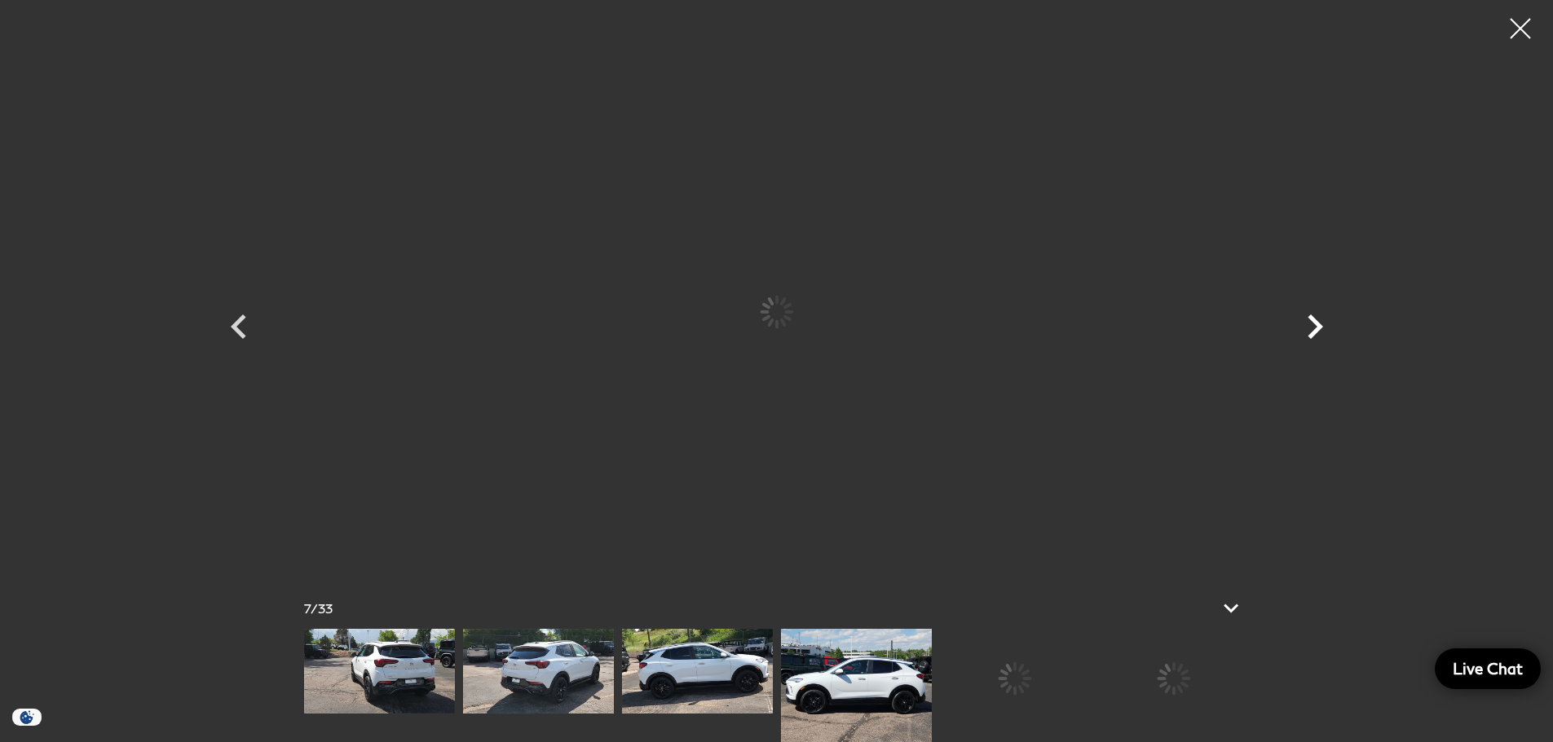
click at [1319, 330] on icon "Next" at bounding box center [1314, 327] width 15 height 24
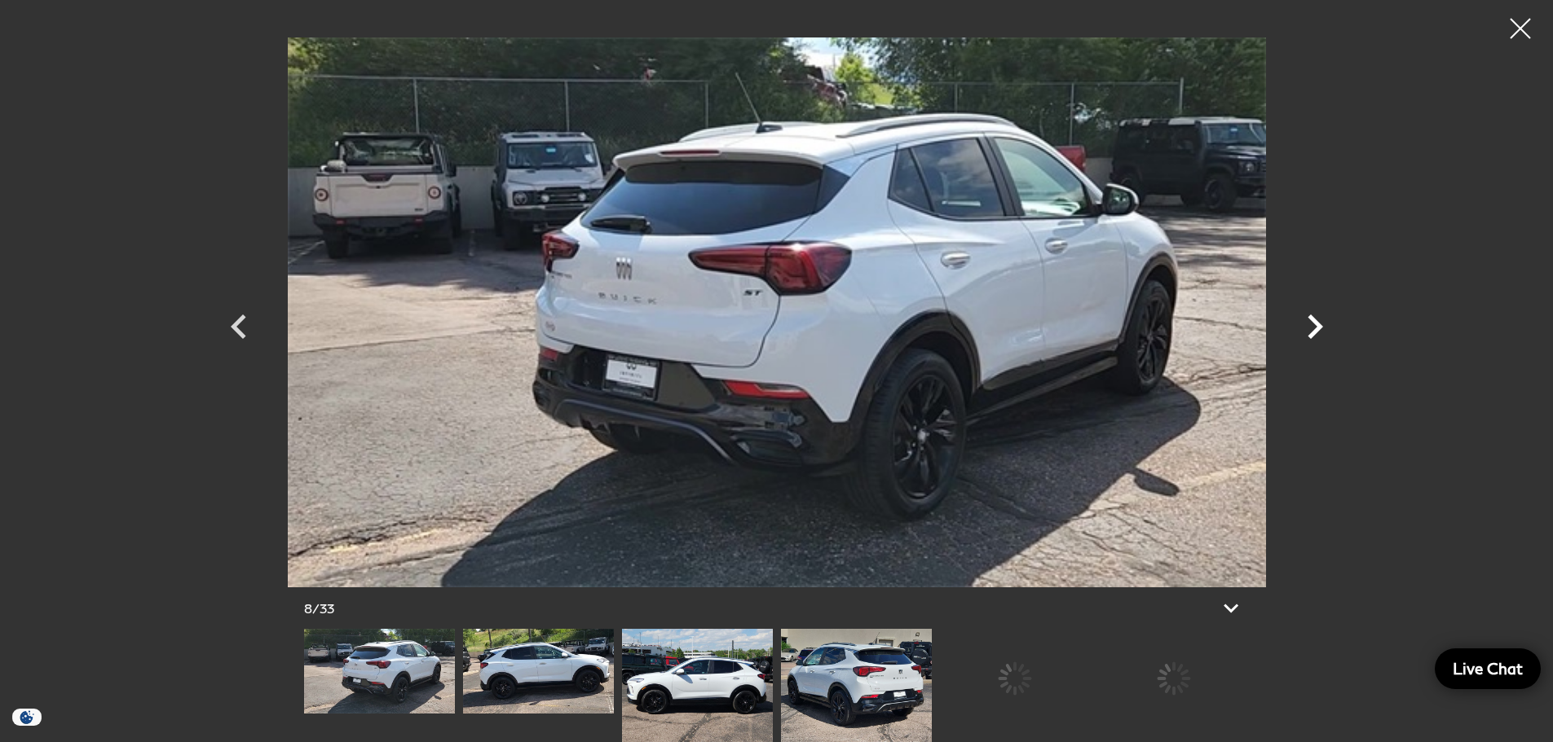
click at [1319, 330] on icon "Next" at bounding box center [1314, 327] width 15 height 24
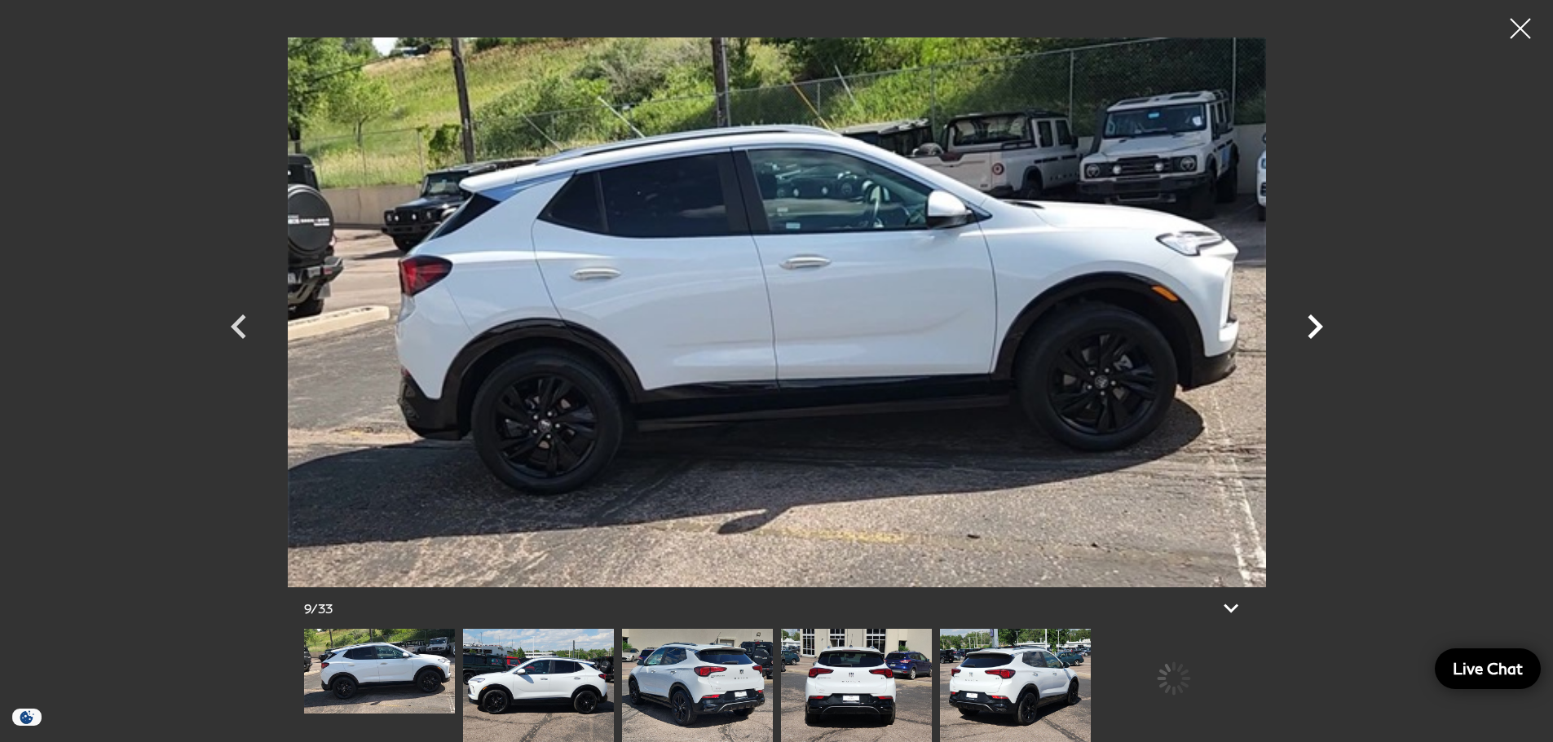
click at [1319, 330] on icon "Next" at bounding box center [1314, 327] width 15 height 24
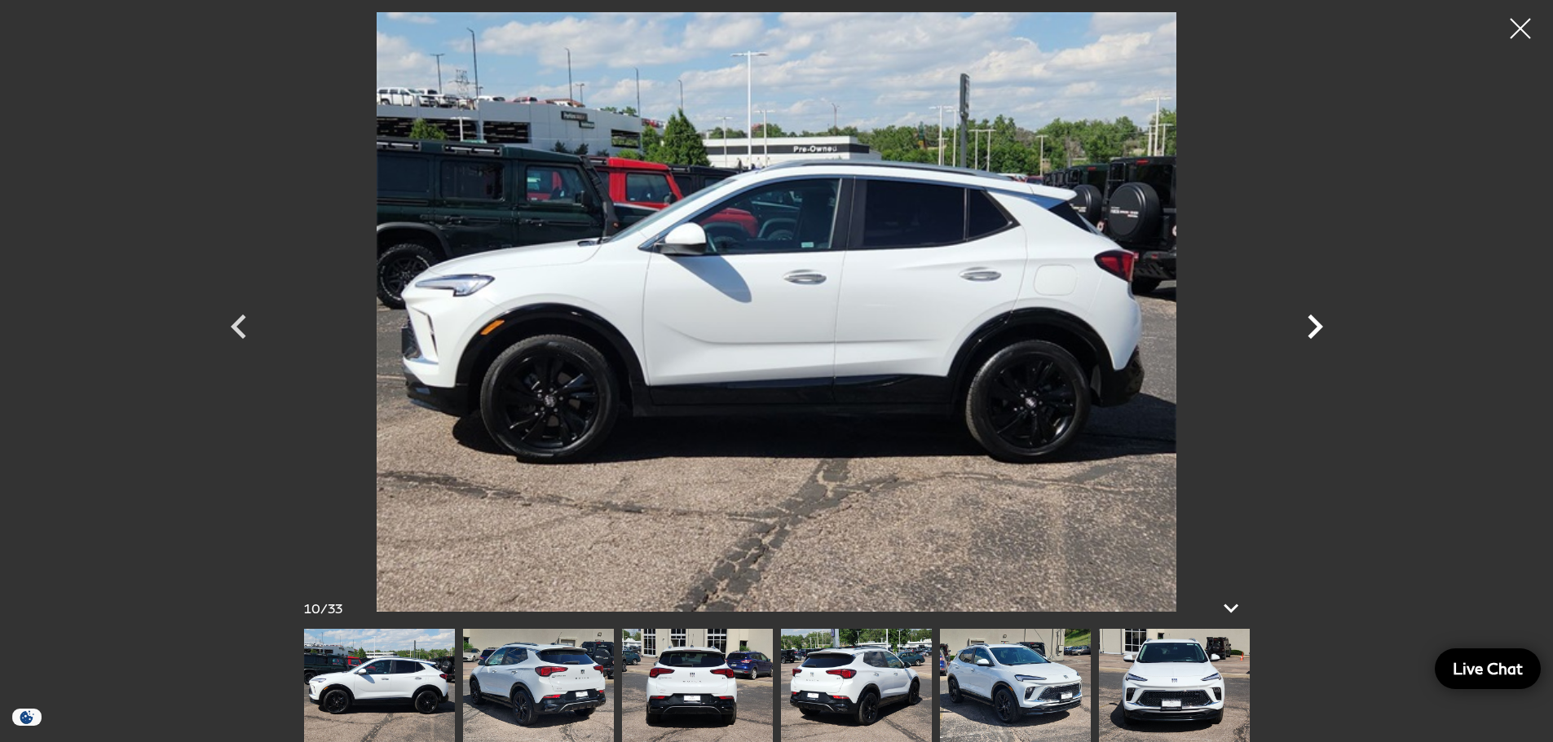
click at [1319, 330] on icon "Next" at bounding box center [1314, 327] width 15 height 24
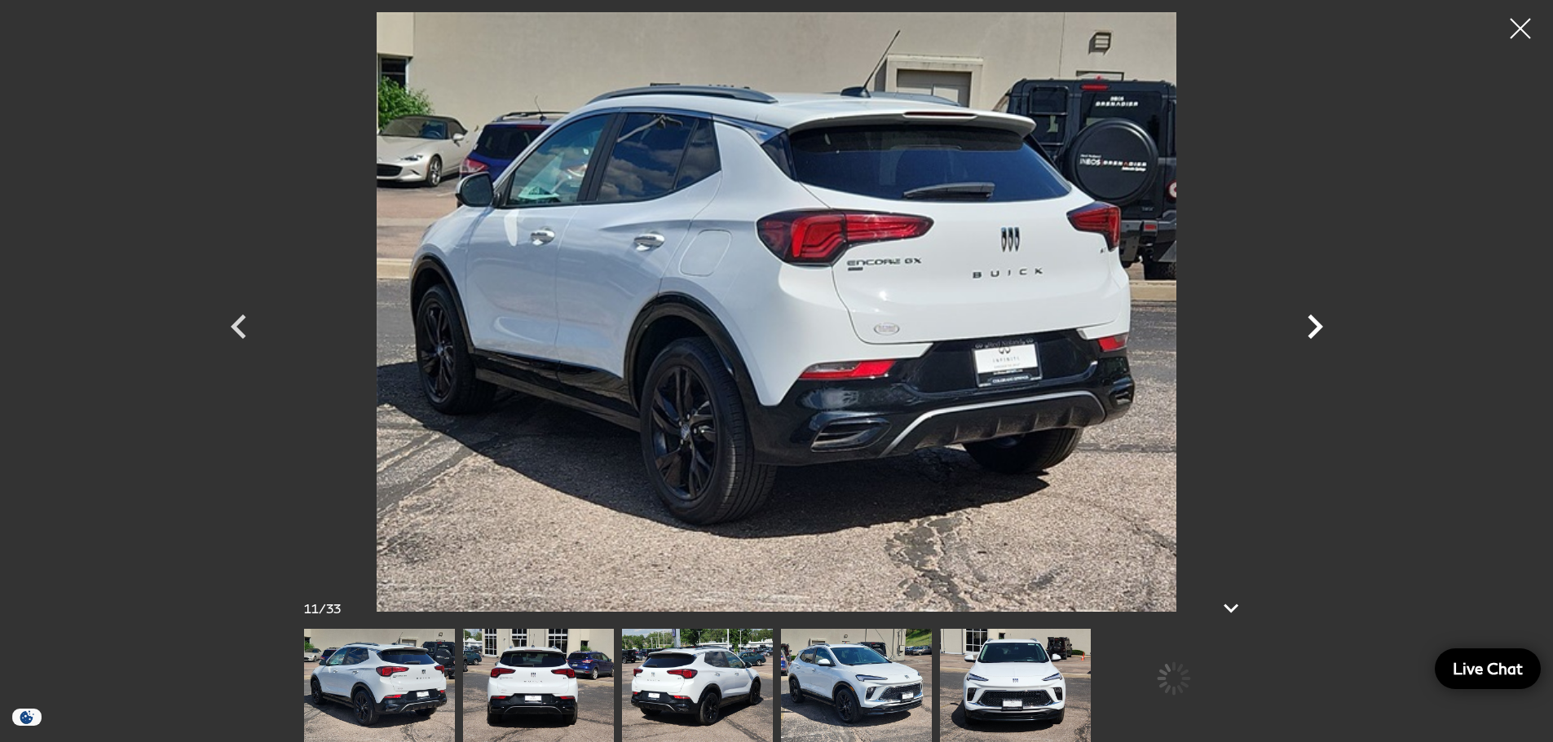
click at [1319, 330] on icon "Next" at bounding box center [1314, 327] width 15 height 24
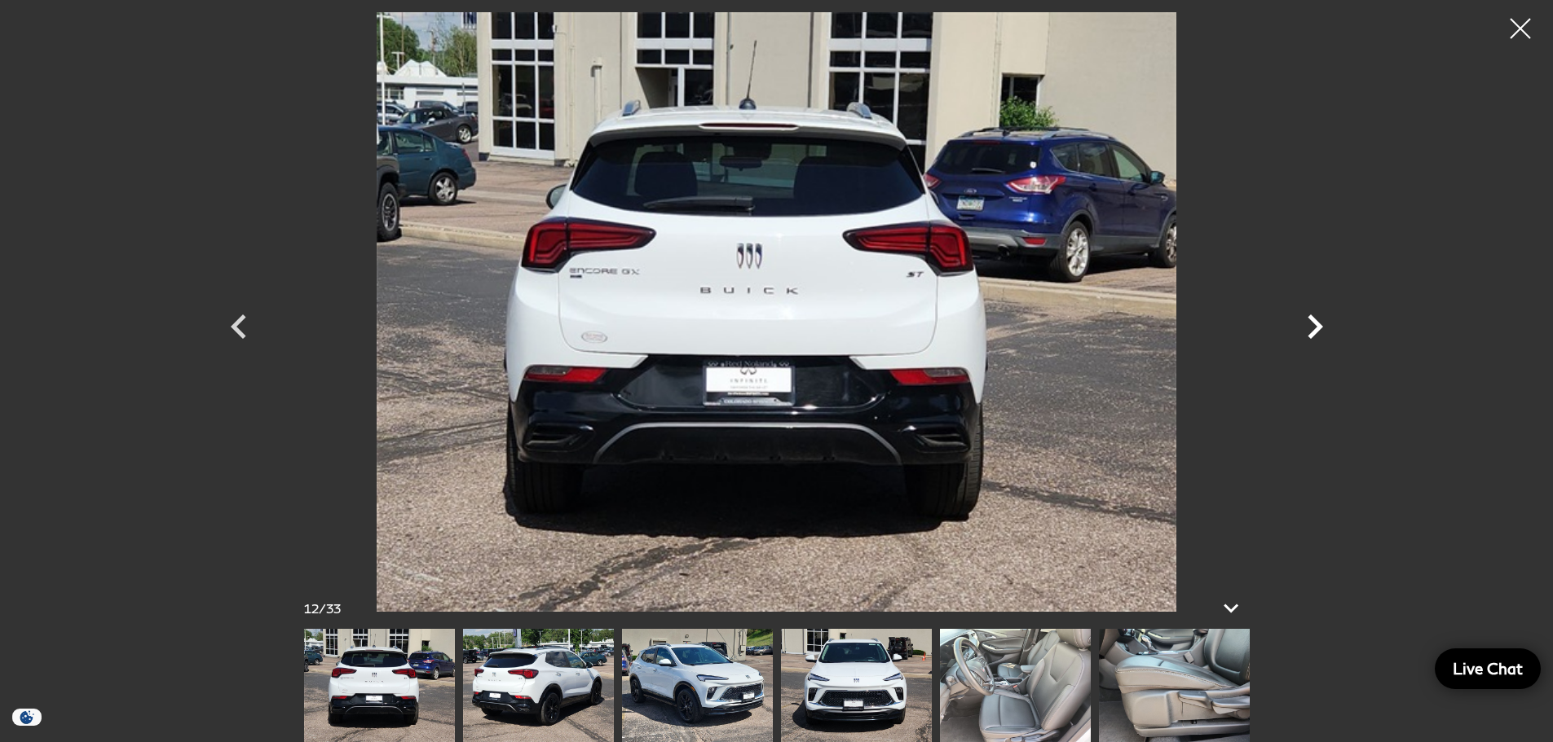
click at [1319, 330] on icon "Next" at bounding box center [1314, 327] width 15 height 24
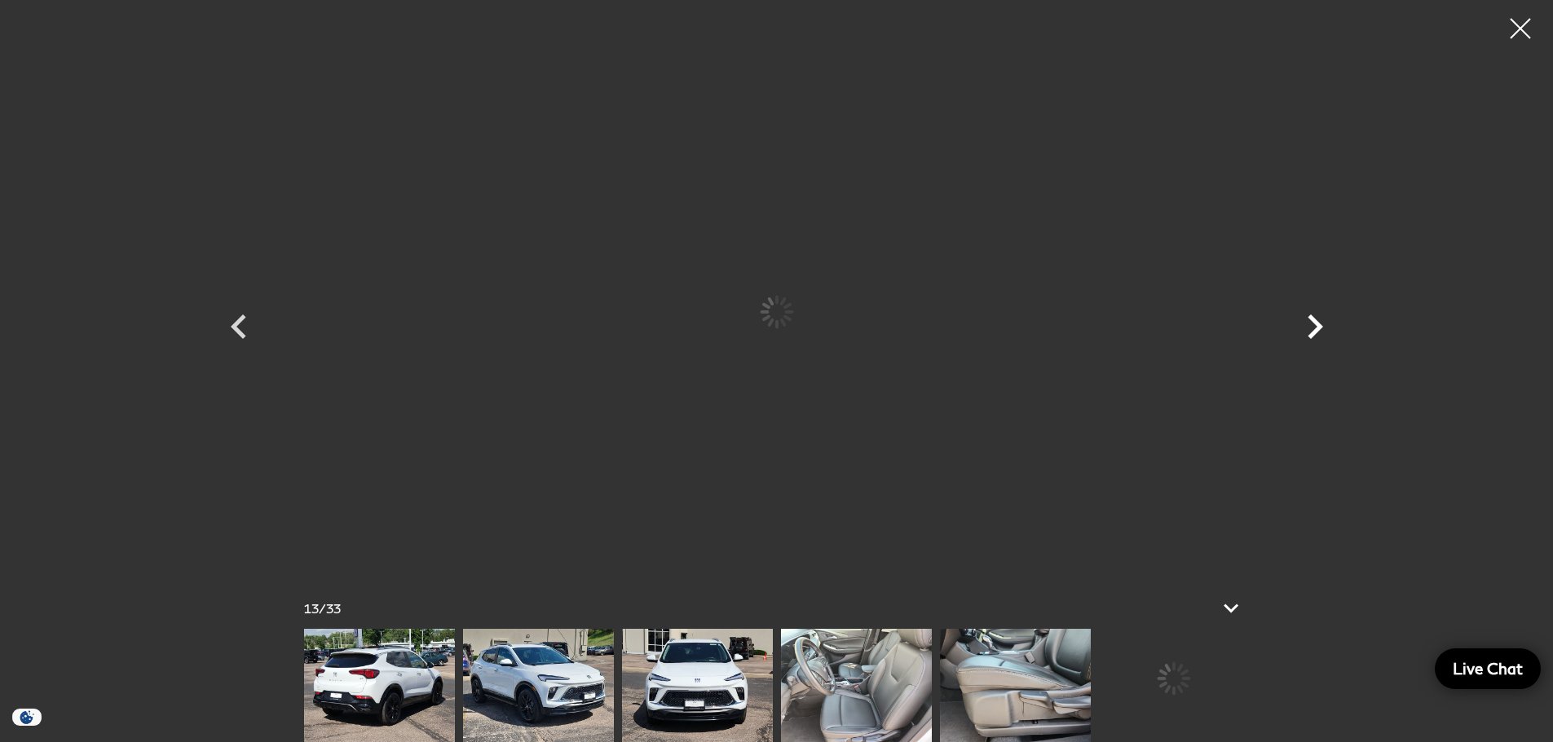
click at [1319, 330] on icon "Next" at bounding box center [1314, 327] width 15 height 24
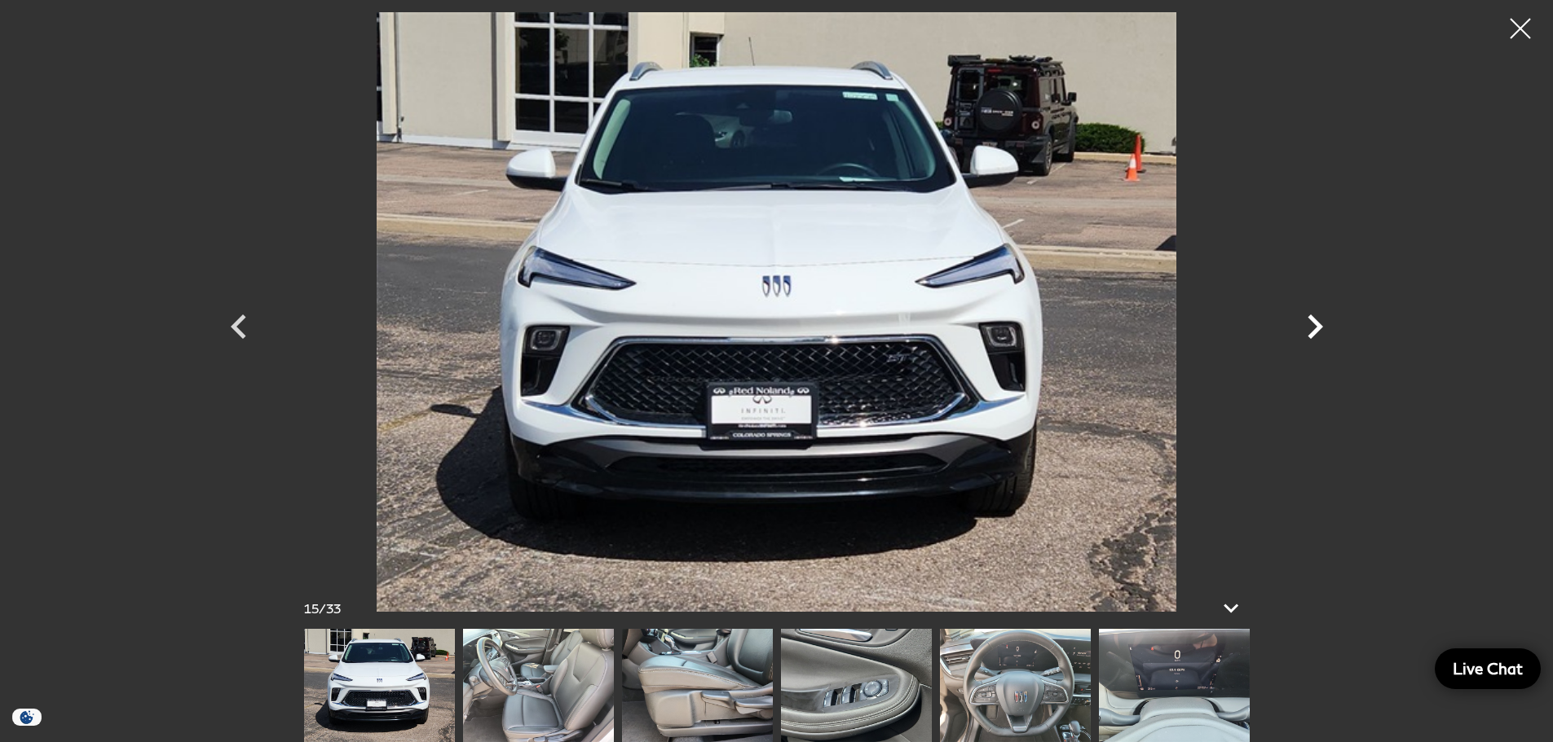
click at [1306, 319] on icon "Next" at bounding box center [1314, 326] width 49 height 49
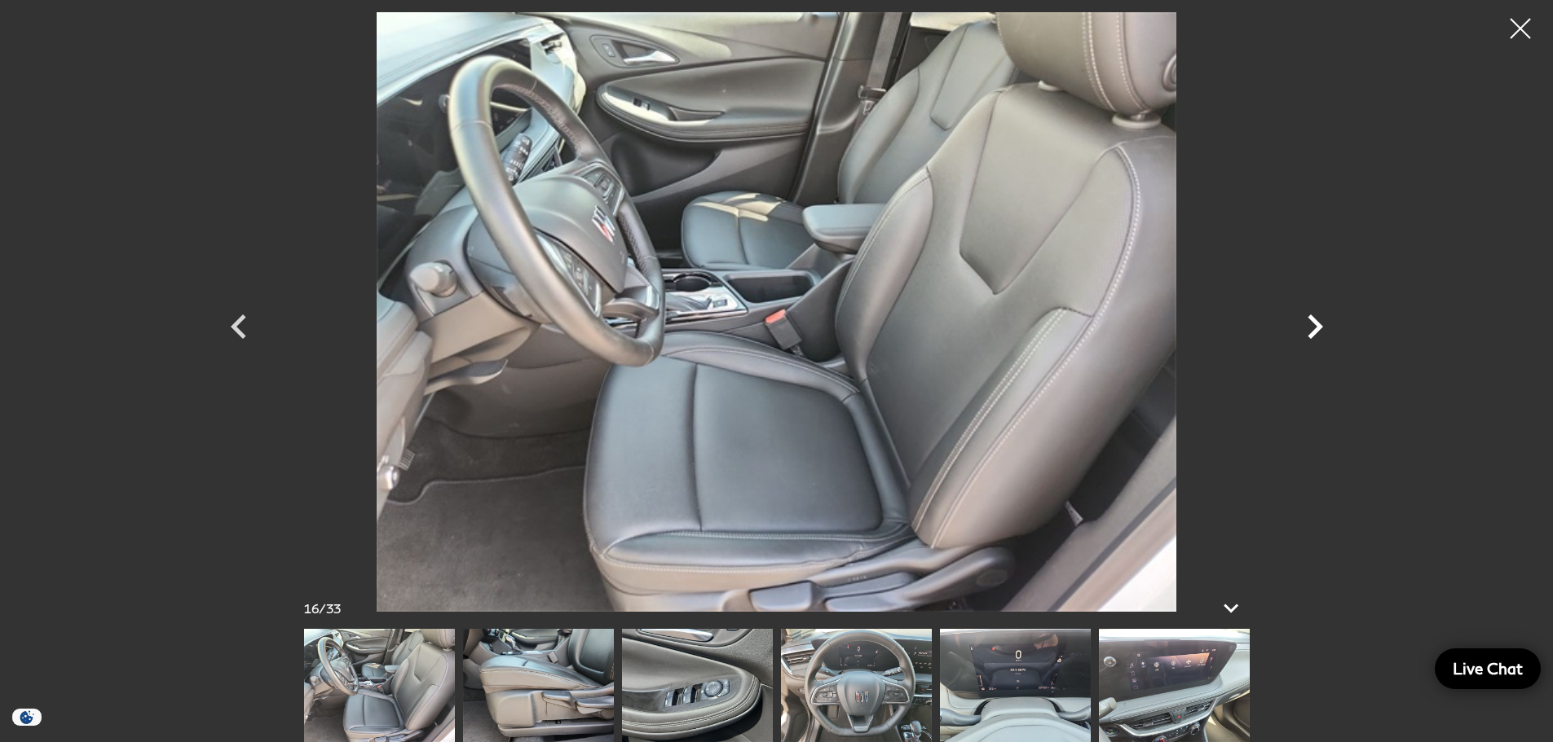
click at [1306, 319] on icon "Next" at bounding box center [1314, 326] width 49 height 49
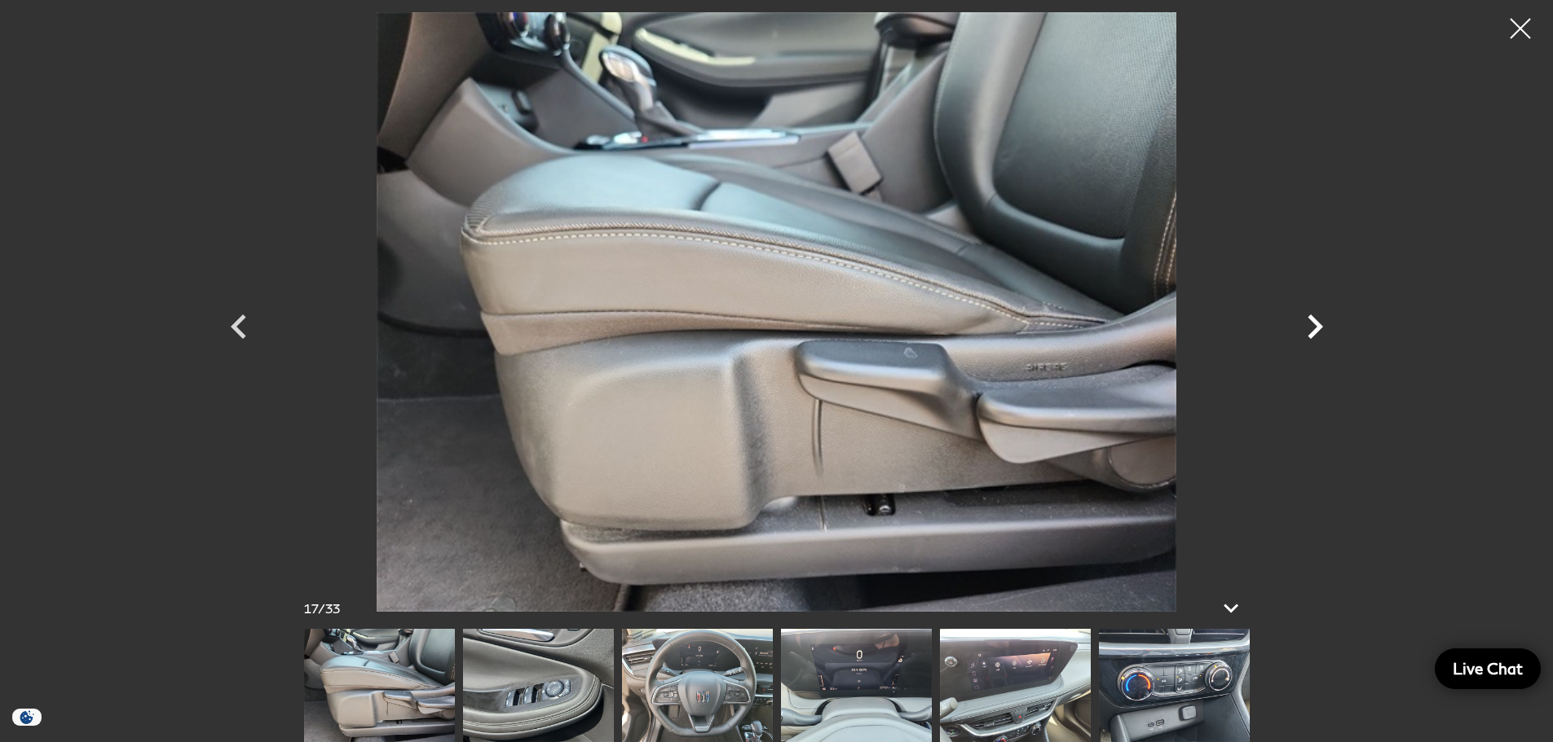
click at [1306, 319] on icon "Next" at bounding box center [1314, 326] width 49 height 49
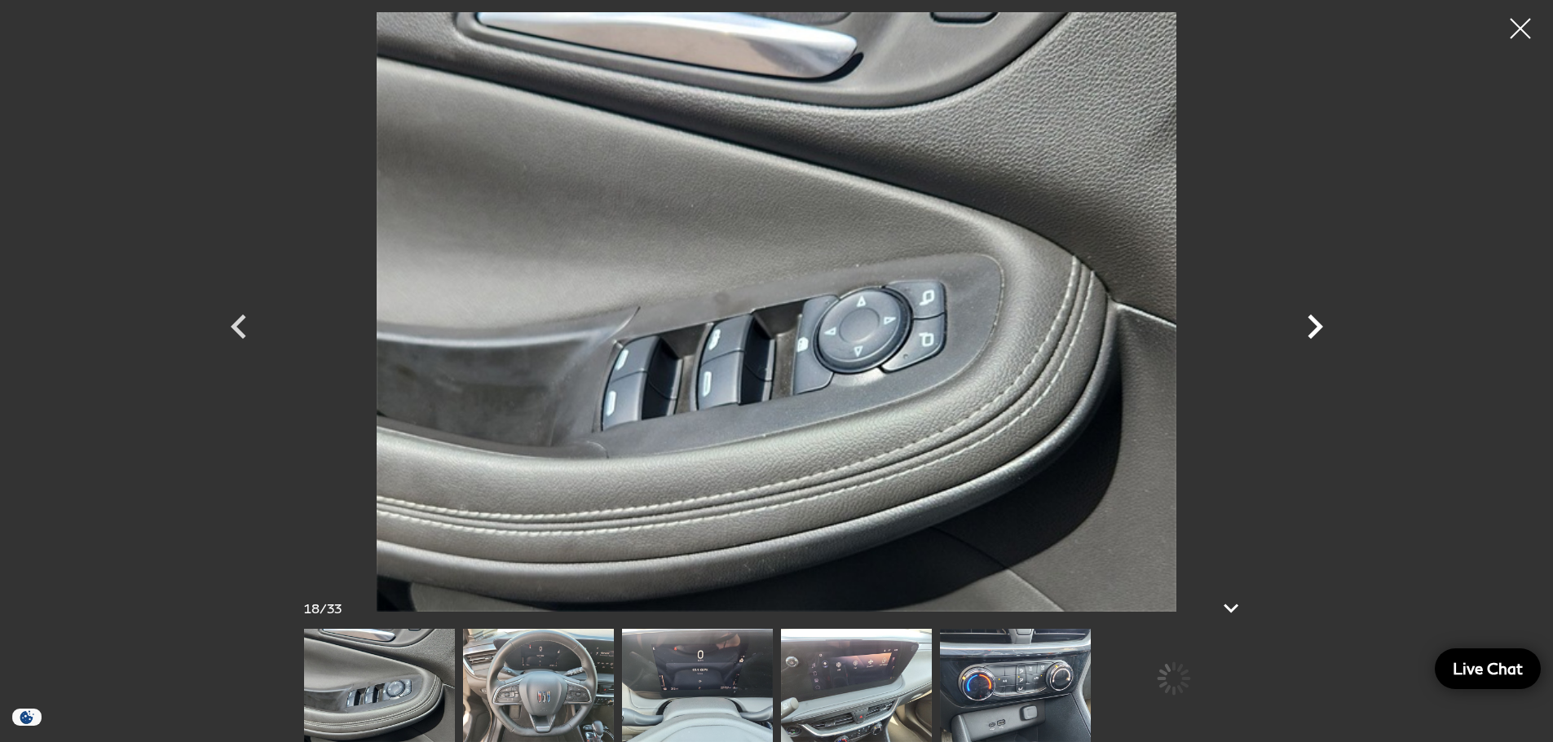
click at [1306, 319] on icon "Next" at bounding box center [1314, 326] width 49 height 49
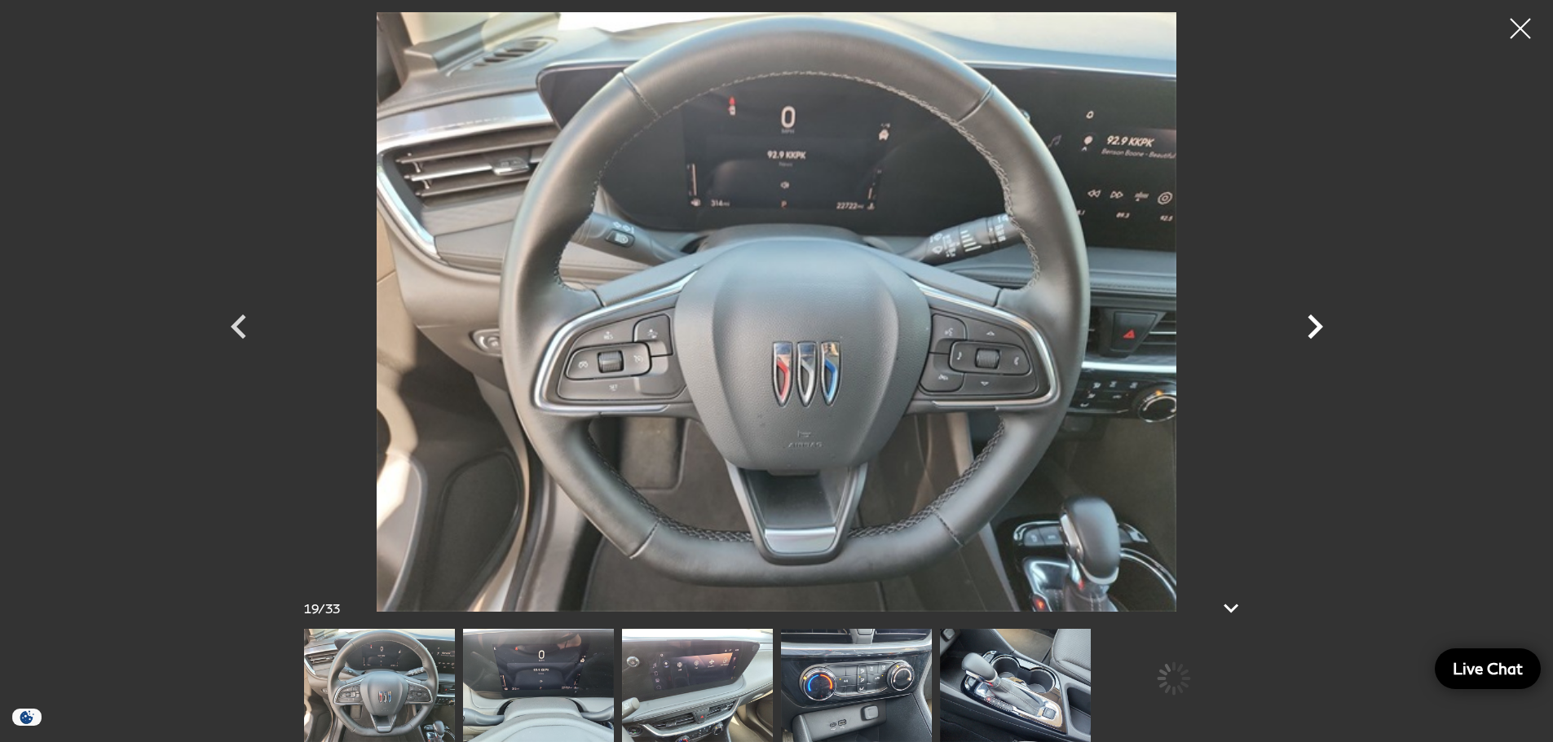
click at [1306, 319] on icon "Next" at bounding box center [1314, 326] width 49 height 49
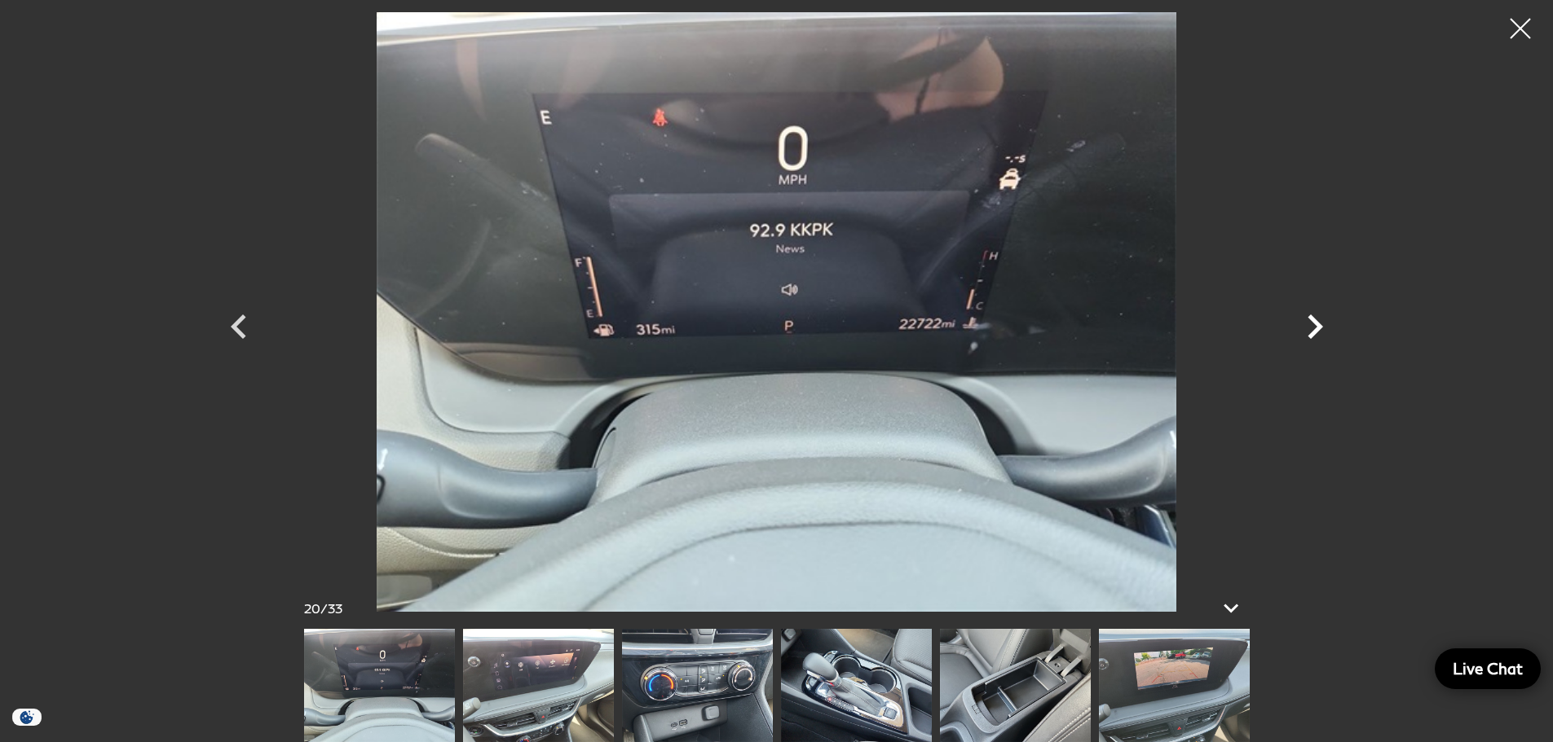
click at [1320, 322] on icon "Next" at bounding box center [1314, 326] width 49 height 49
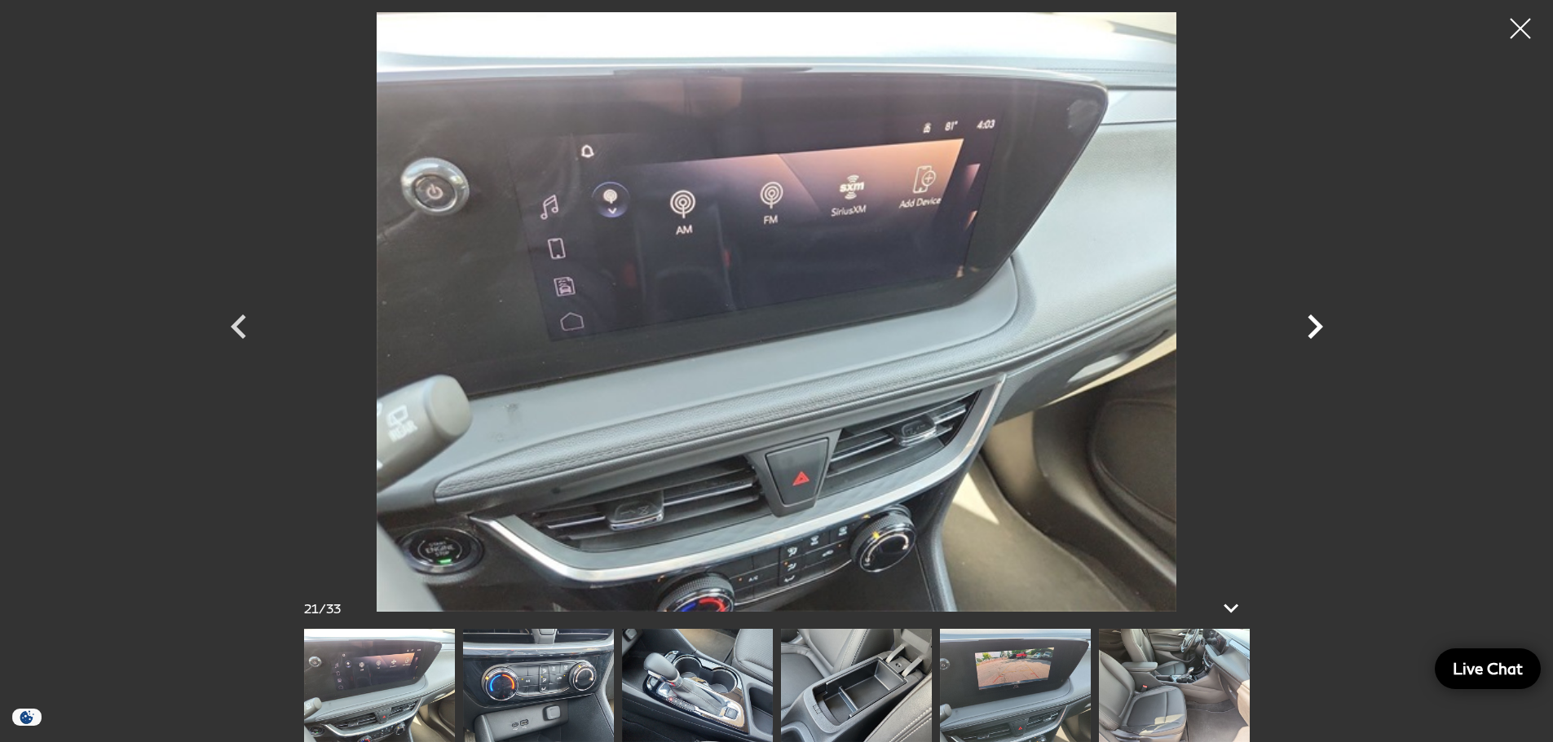
click at [1320, 322] on icon "Next" at bounding box center [1314, 326] width 49 height 49
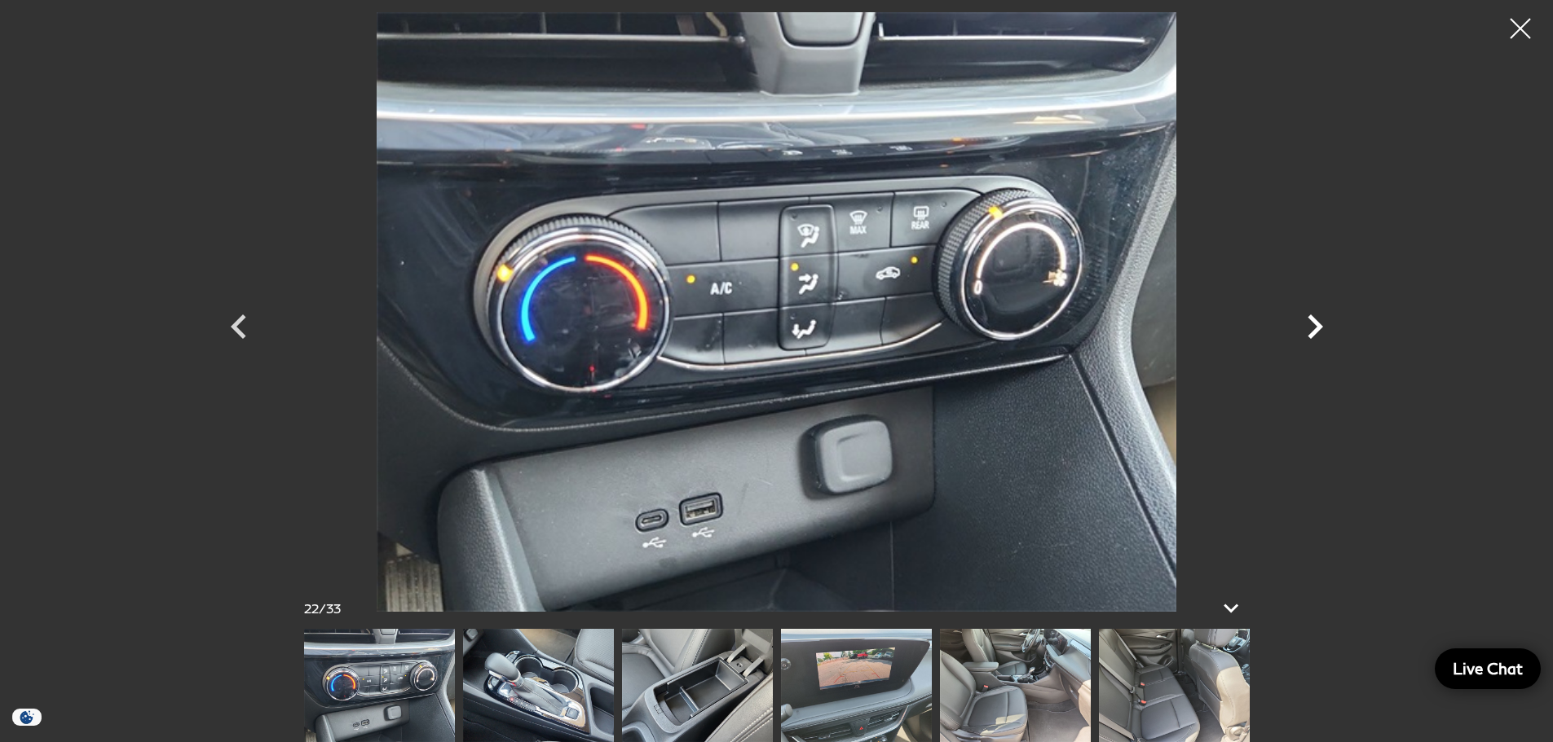
click at [1320, 322] on icon "Next" at bounding box center [1314, 326] width 49 height 49
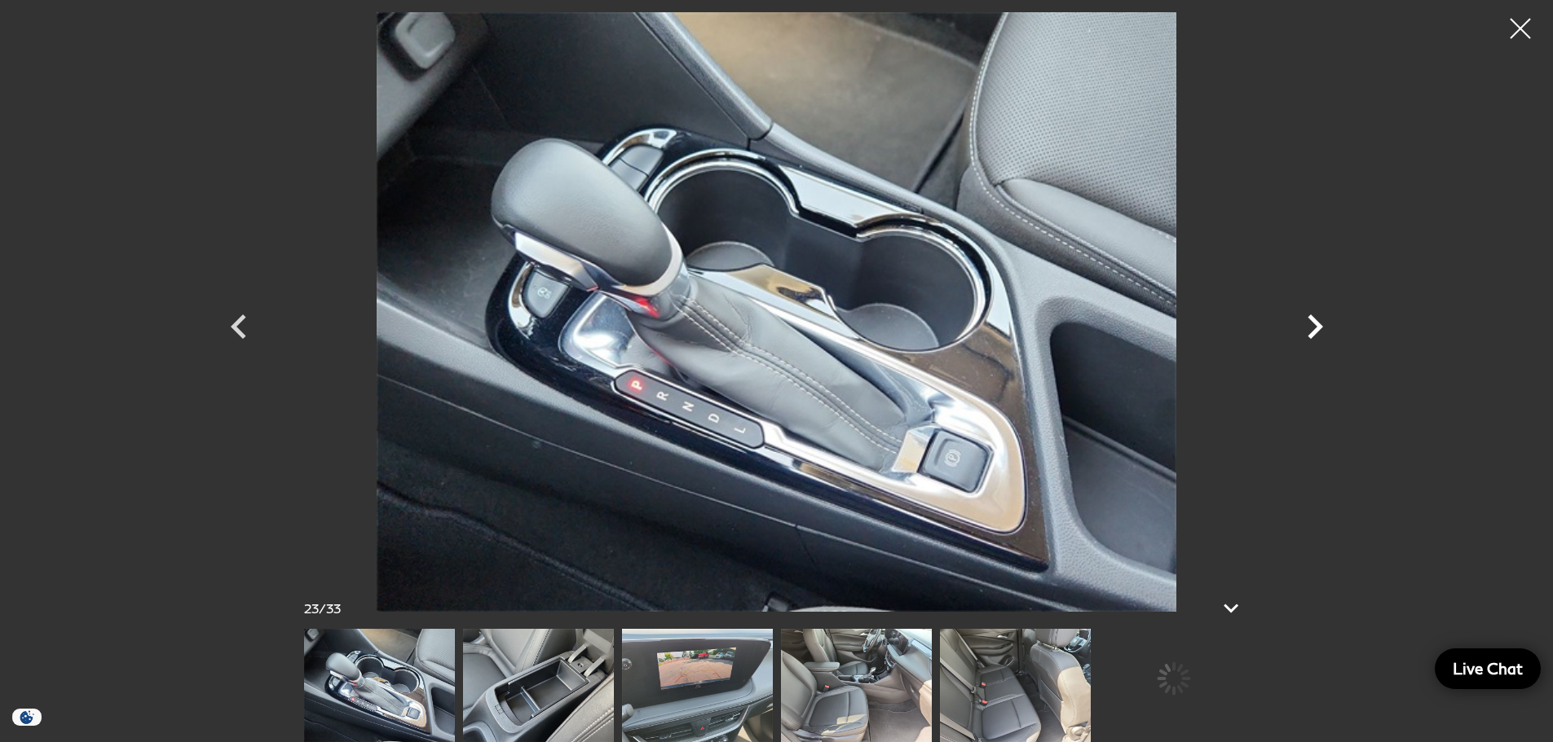
click at [1320, 322] on icon "Next" at bounding box center [1314, 326] width 49 height 49
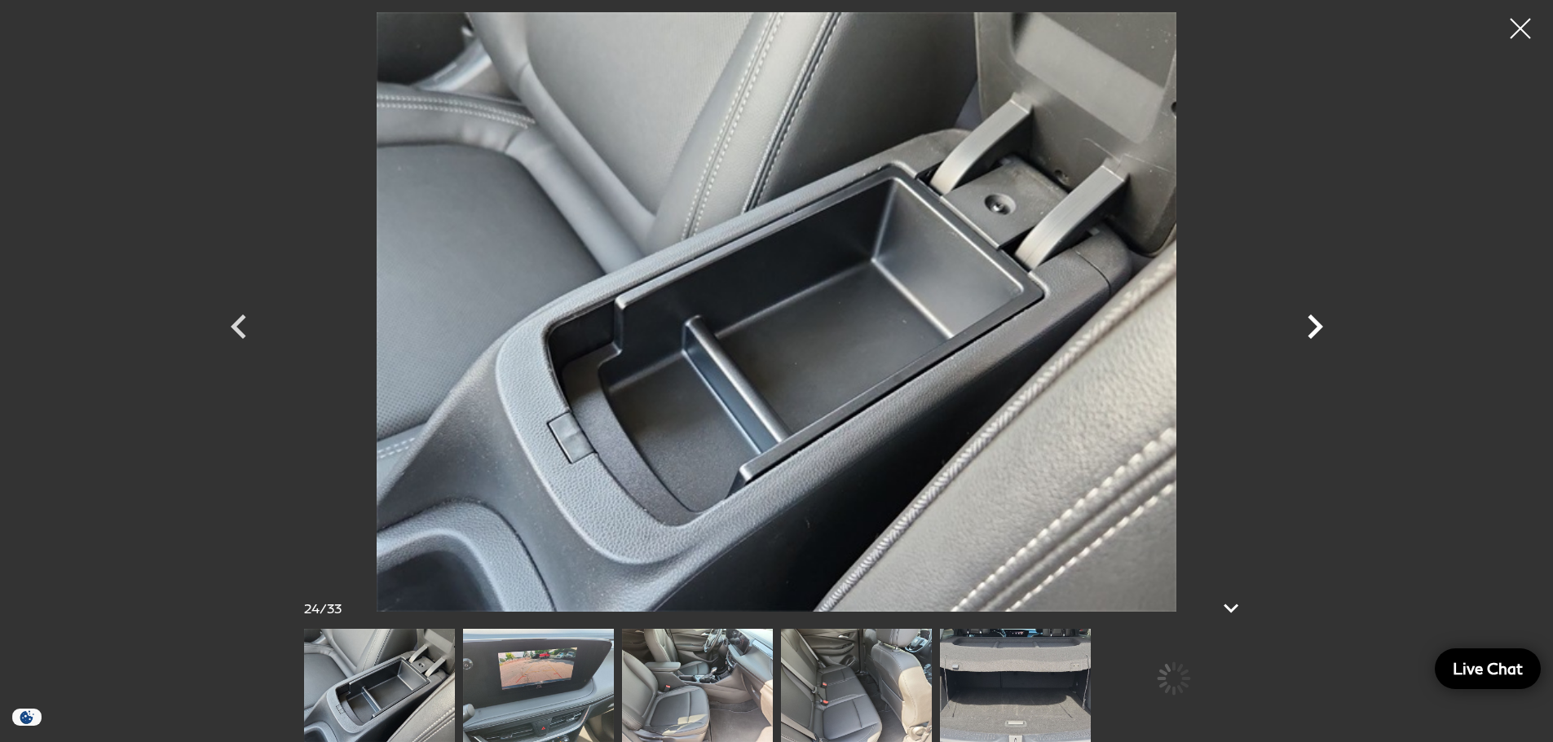
click at [1320, 322] on icon "Next" at bounding box center [1314, 326] width 49 height 49
